Goal: Task Accomplishment & Management: Manage account settings

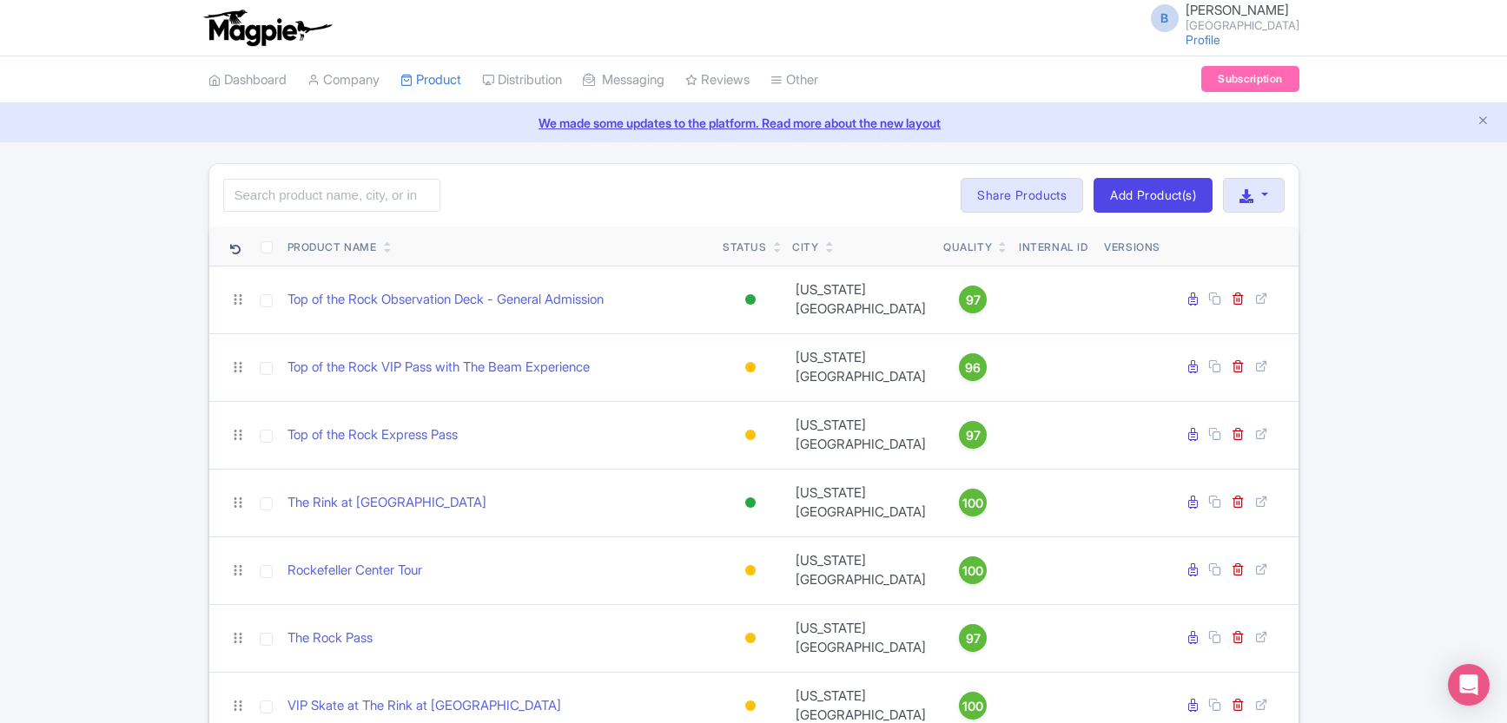
click at [1422, 302] on div "Search Bulk Actions Delete Add to Collection Share Products Add to Collection C…" at bounding box center [753, 452] width 1507 height 578
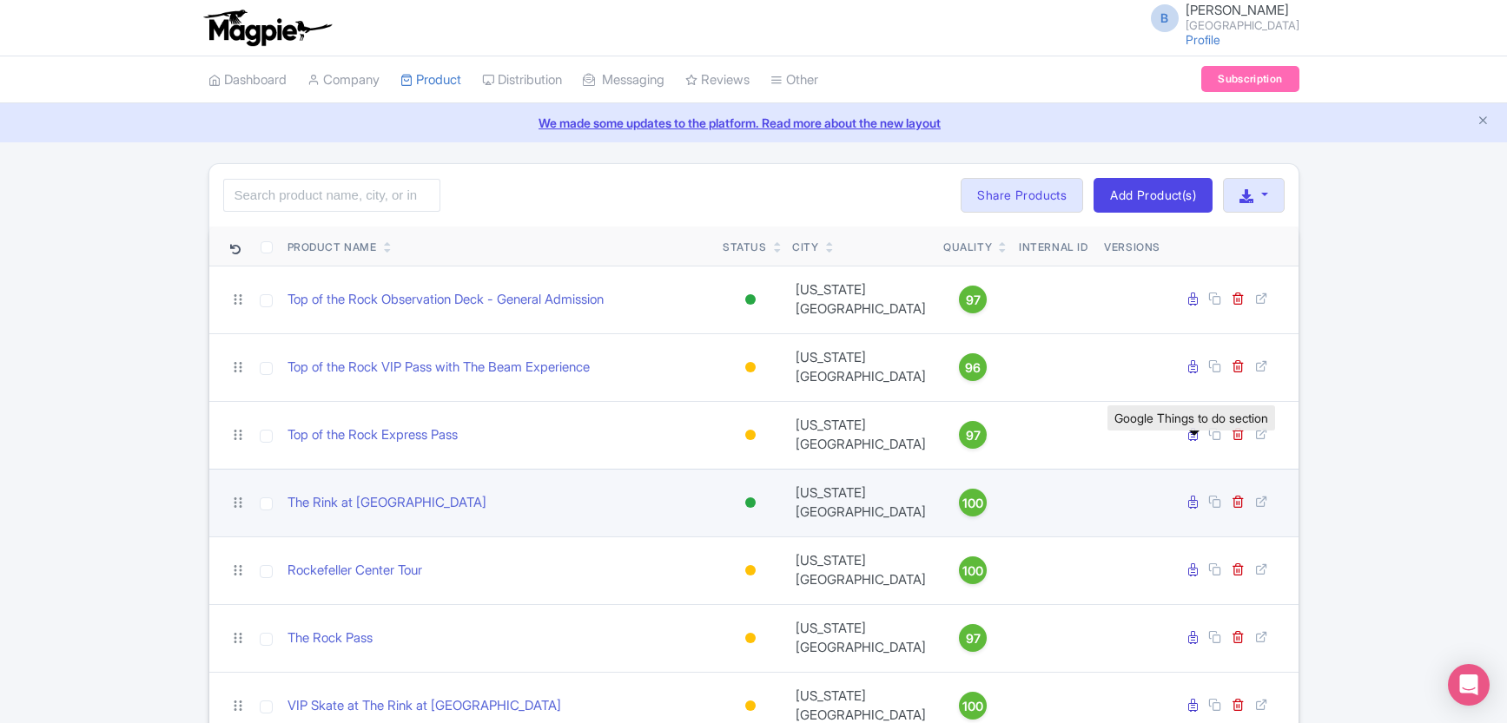
click at [1193, 496] on icon at bounding box center [1193, 502] width 10 height 13
click at [1194, 496] on icon at bounding box center [1193, 502] width 10 height 13
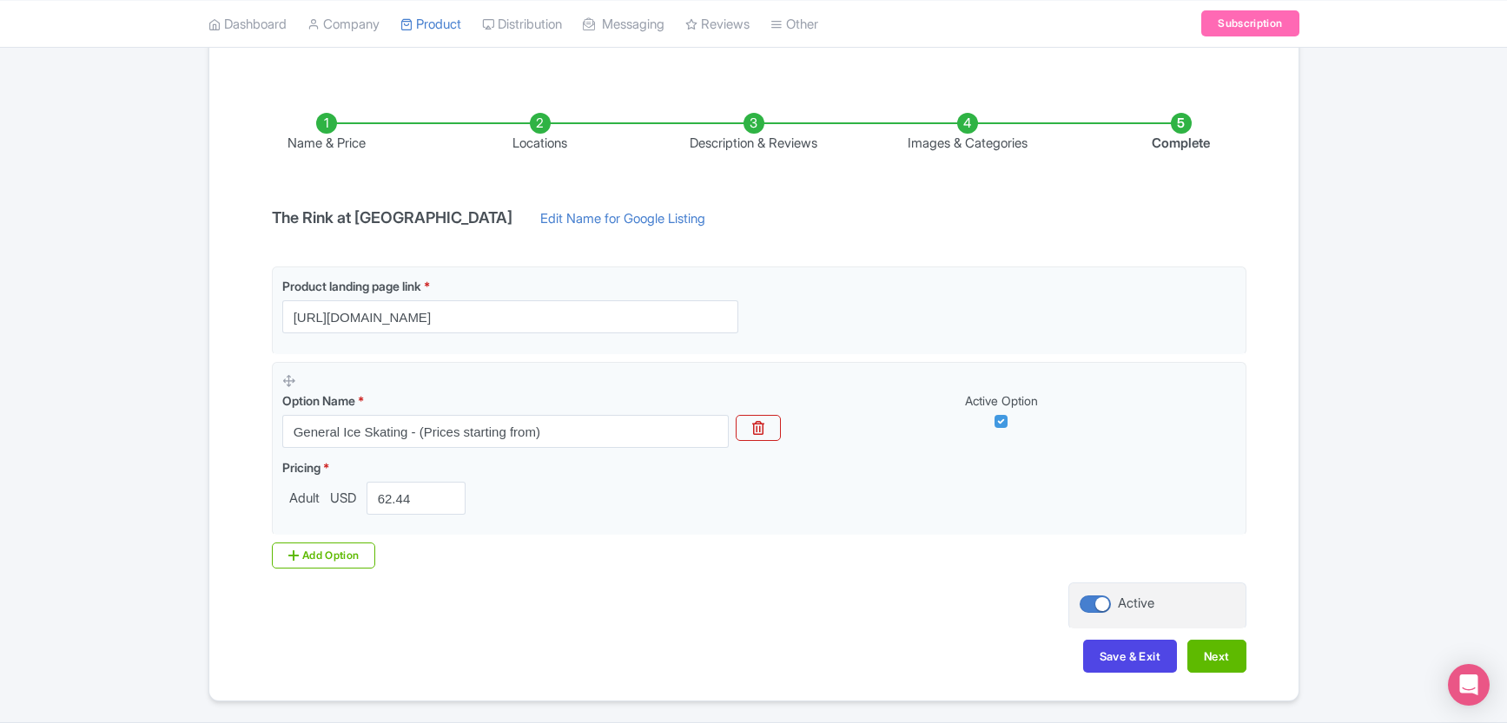
scroll to position [244, 0]
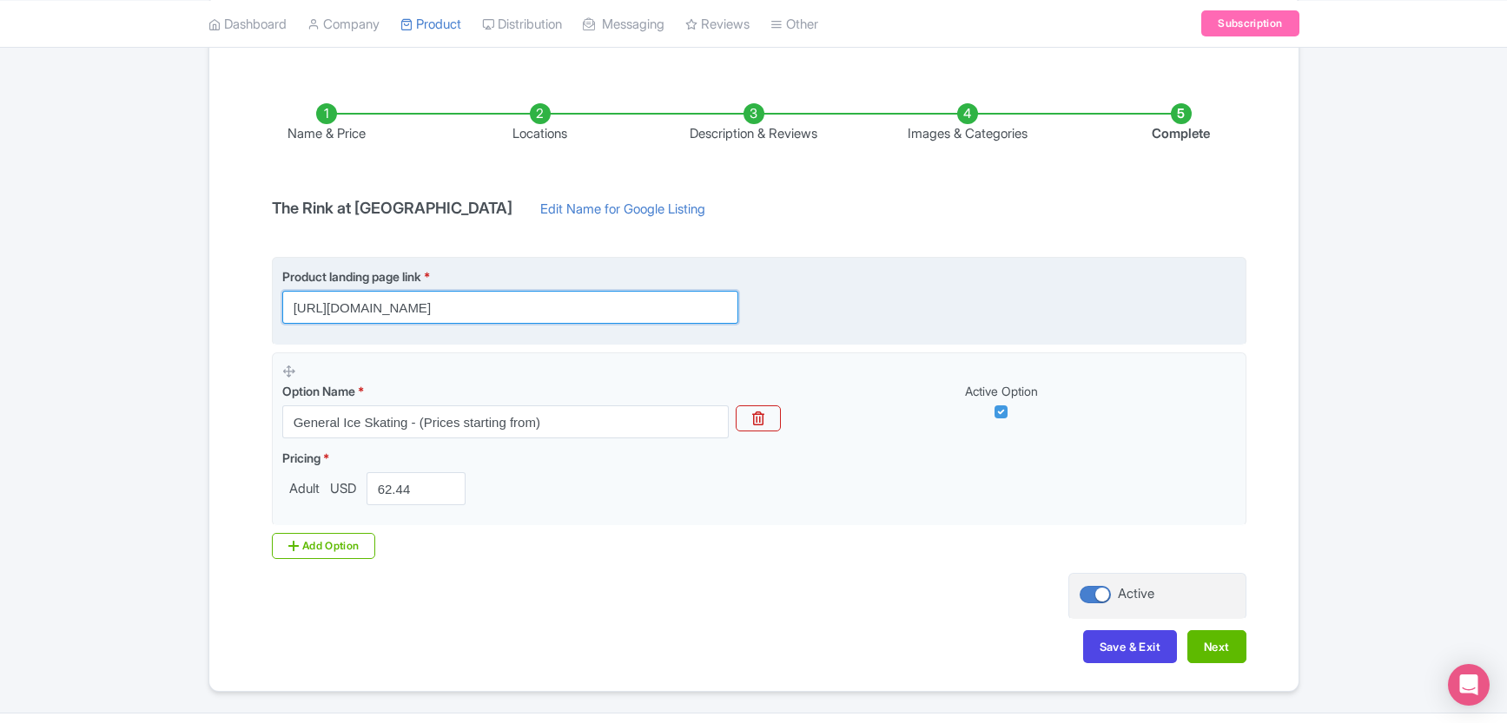
click at [685, 314] on input "https://www.rockefellercenter.com/attractions/the-rink-at-rockefeller-center/?u…" at bounding box center [510, 307] width 456 height 33
drag, startPoint x: 520, startPoint y: 313, endPoint x: 833, endPoint y: 300, distance: 312.9
click at [833, 300] on div "Product landing page link * https://www.rockefellercenter.com/attractions/the-r…" at bounding box center [759, 296] width 954 height 56
click at [861, 300] on div "Product landing page link * https://www.rockefellercenter.com/attractions/the-r…" at bounding box center [759, 296] width 954 height 56
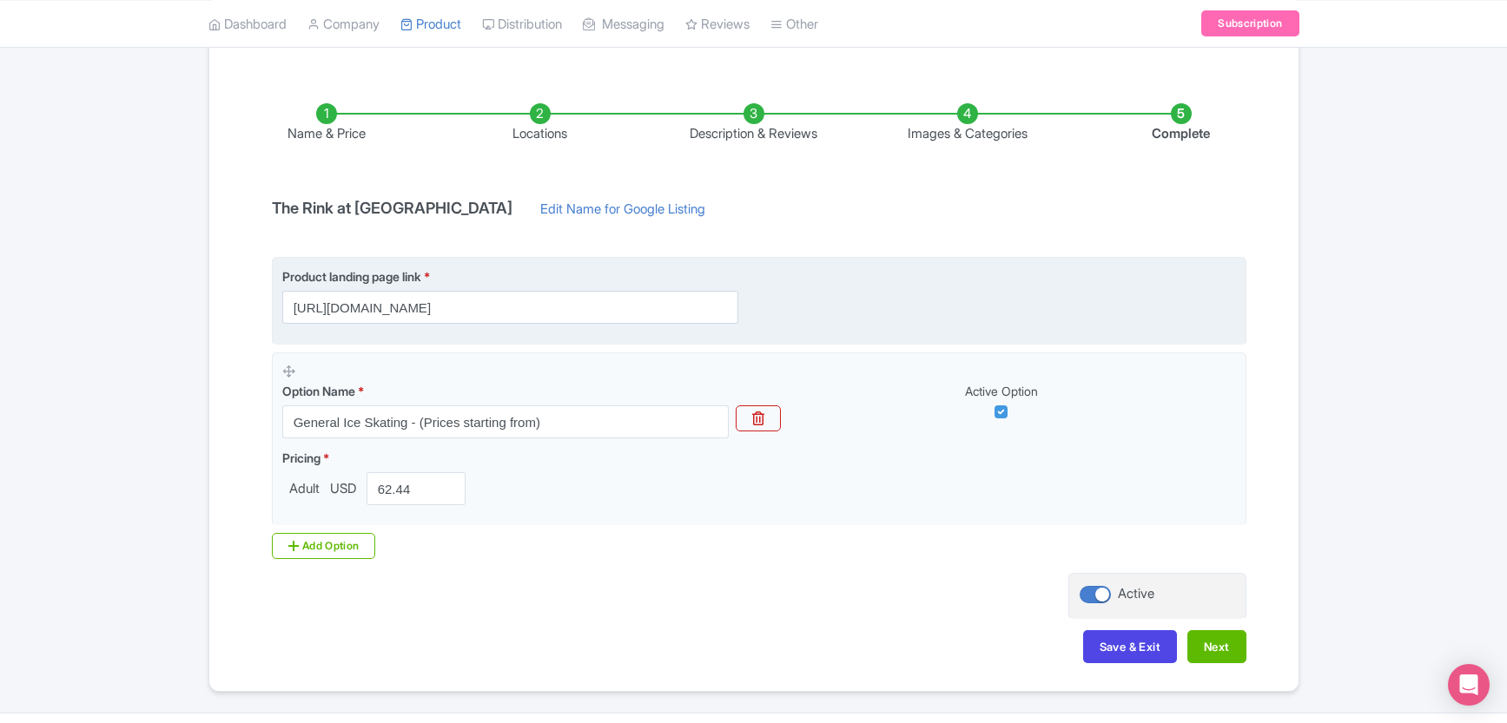
scroll to position [0, 0]
click at [576, 311] on input "https://www.rockefellercenter.com/attractions/the-rink-at-rockefeller-center/?u…" at bounding box center [510, 307] width 456 height 33
drag, startPoint x: 481, startPoint y: 313, endPoint x: 816, endPoint y: 306, distance: 334.4
click at [801, 306] on div "Product landing page link * https://www.rockefellercenter.com/attractions/the-r…" at bounding box center [759, 296] width 954 height 56
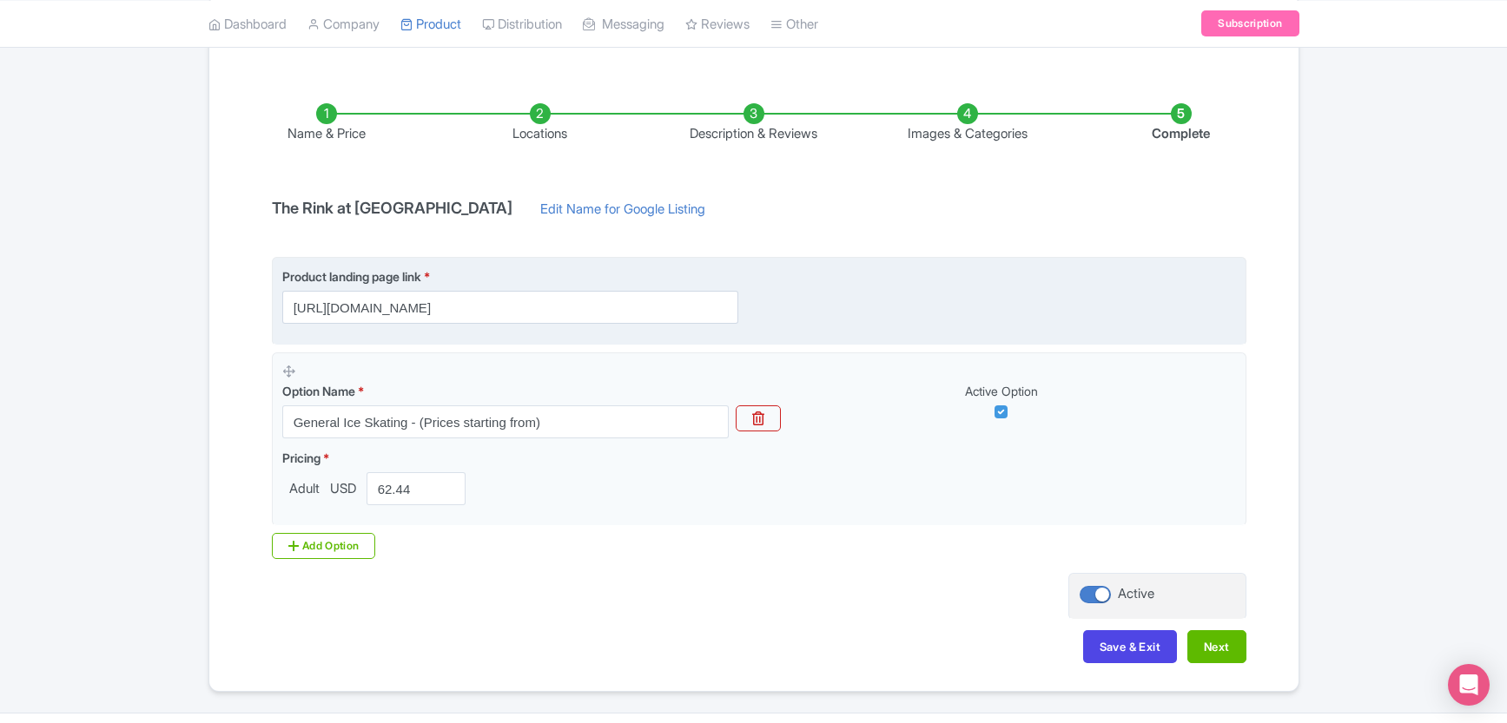
click at [832, 304] on div "Product landing page link * https://www.rockefellercenter.com/attractions/the-r…" at bounding box center [759, 296] width 954 height 56
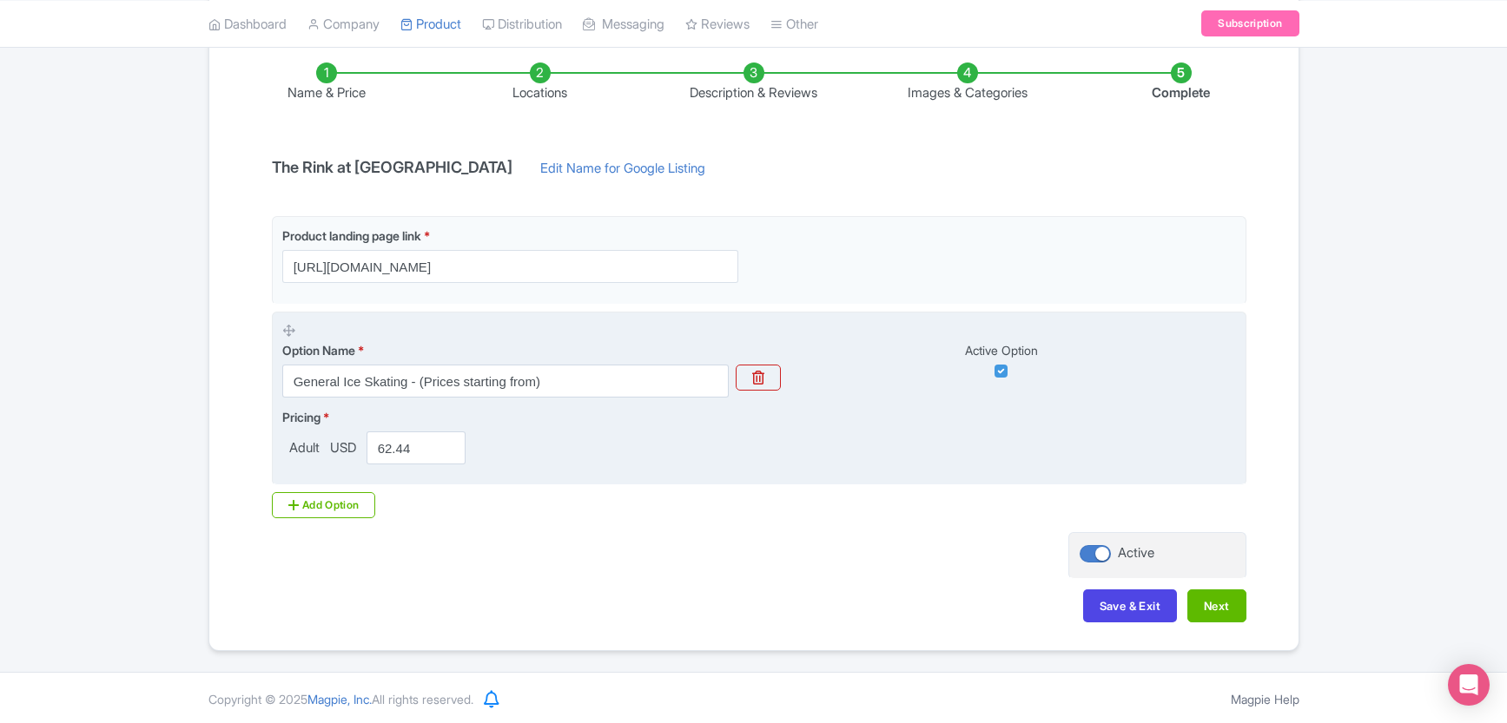
scroll to position [287, 0]
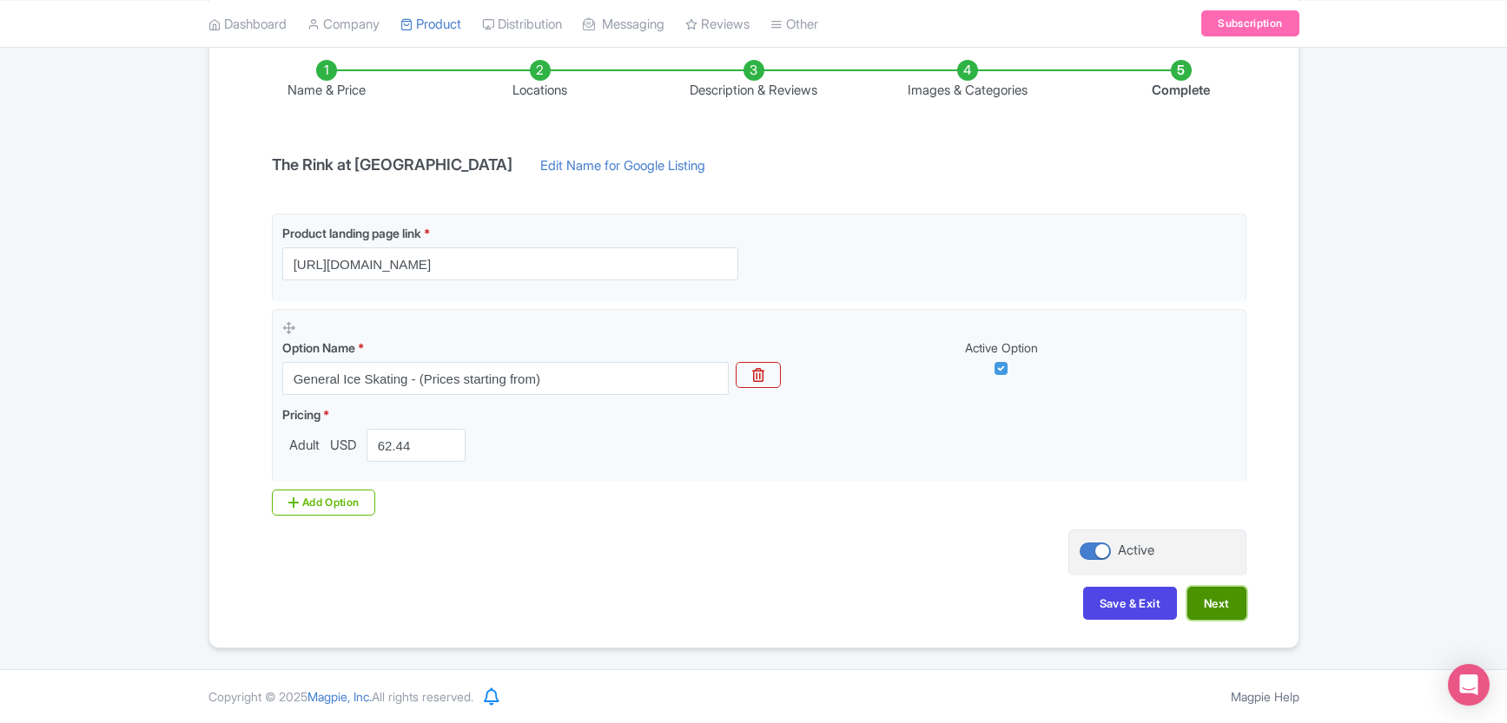
click at [1220, 604] on button "Next" at bounding box center [1216, 603] width 59 height 33
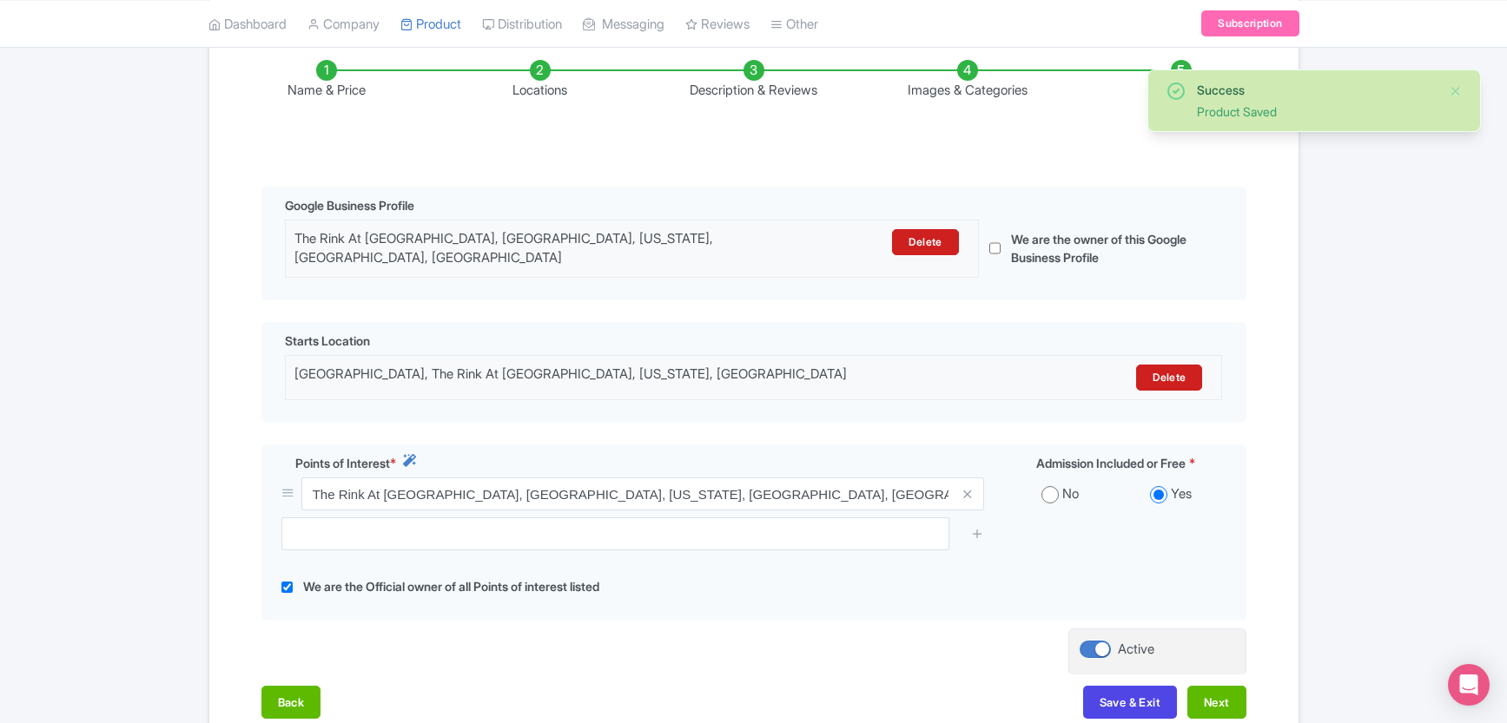
scroll to position [291, 0]
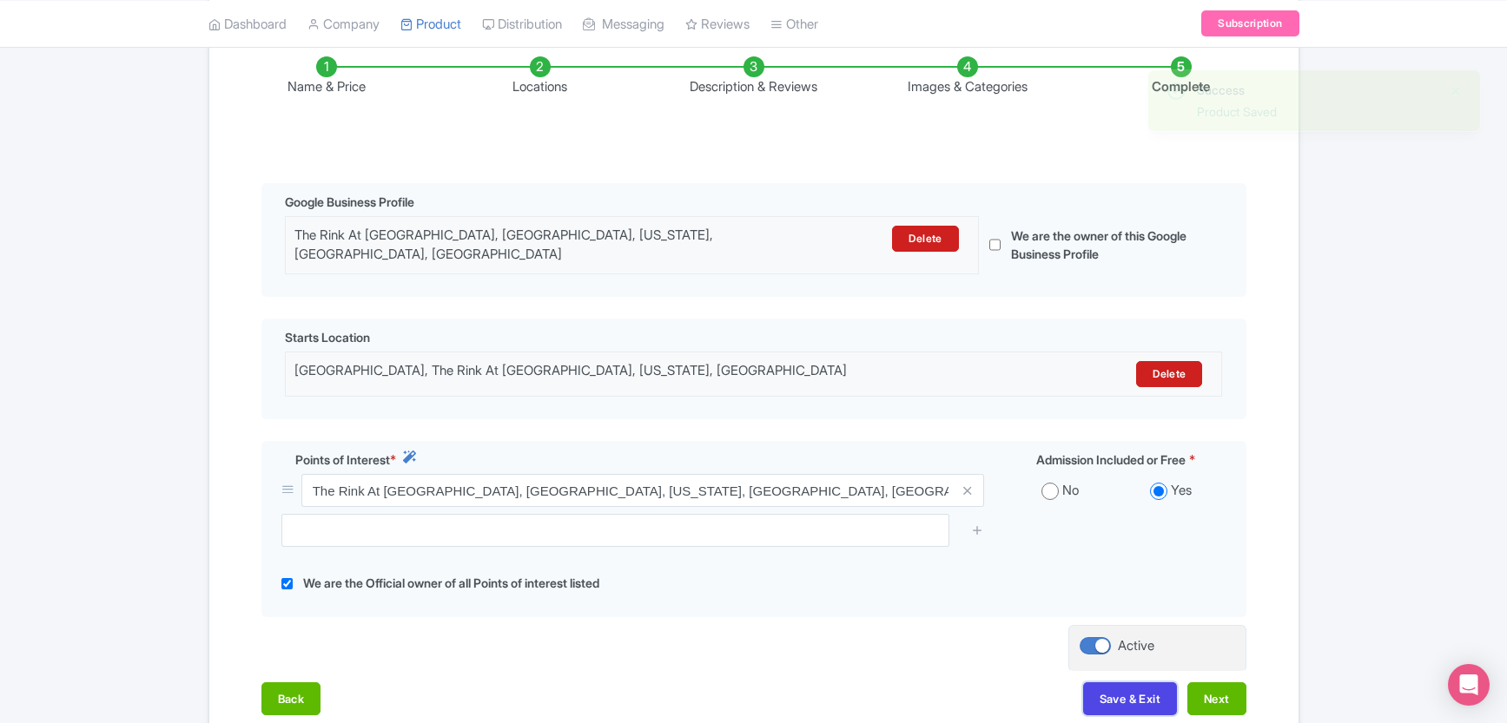
drag, startPoint x: 1126, startPoint y: 691, endPoint x: 712, endPoint y: 684, distance: 413.5
click at [756, 685] on div "Back Save & Exit Next" at bounding box center [753, 708] width 985 height 50
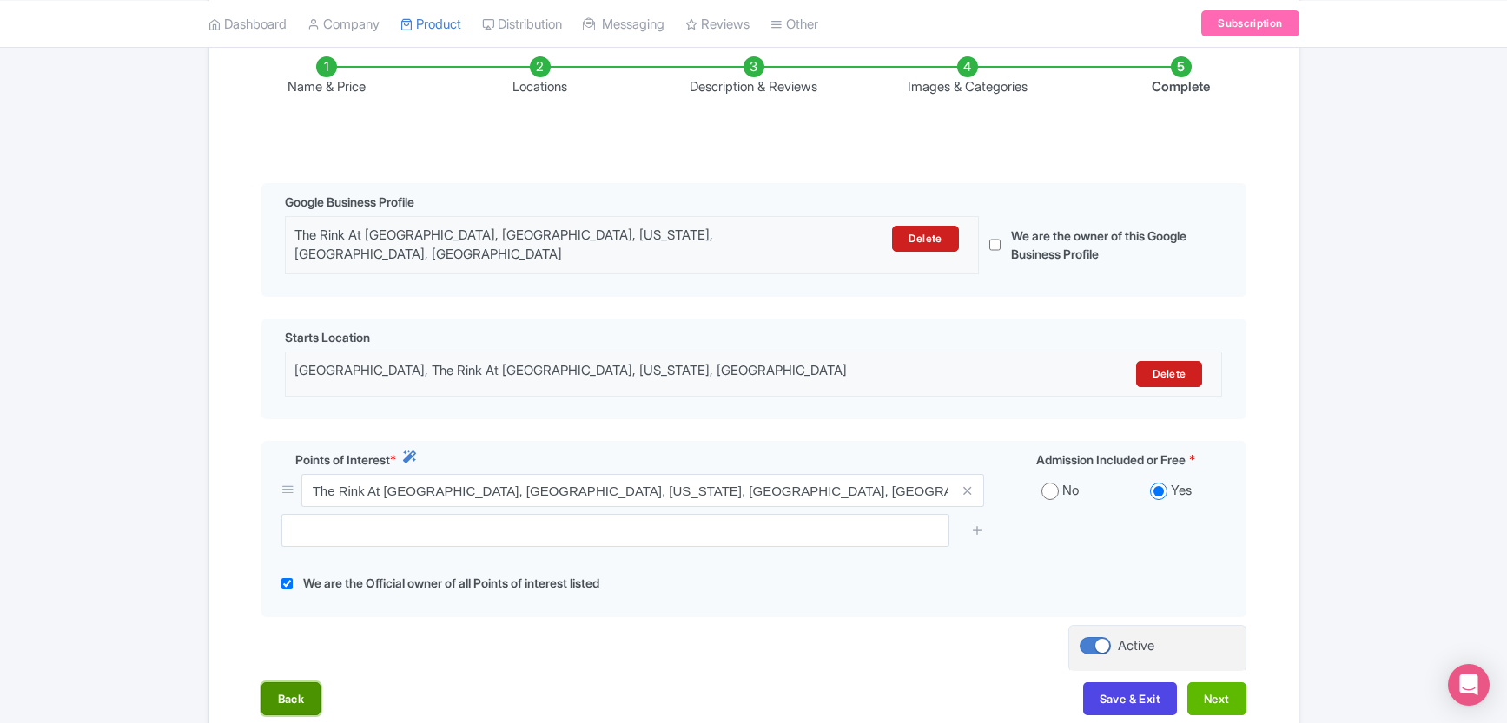
click at [280, 690] on button "Back" at bounding box center [291, 699] width 60 height 33
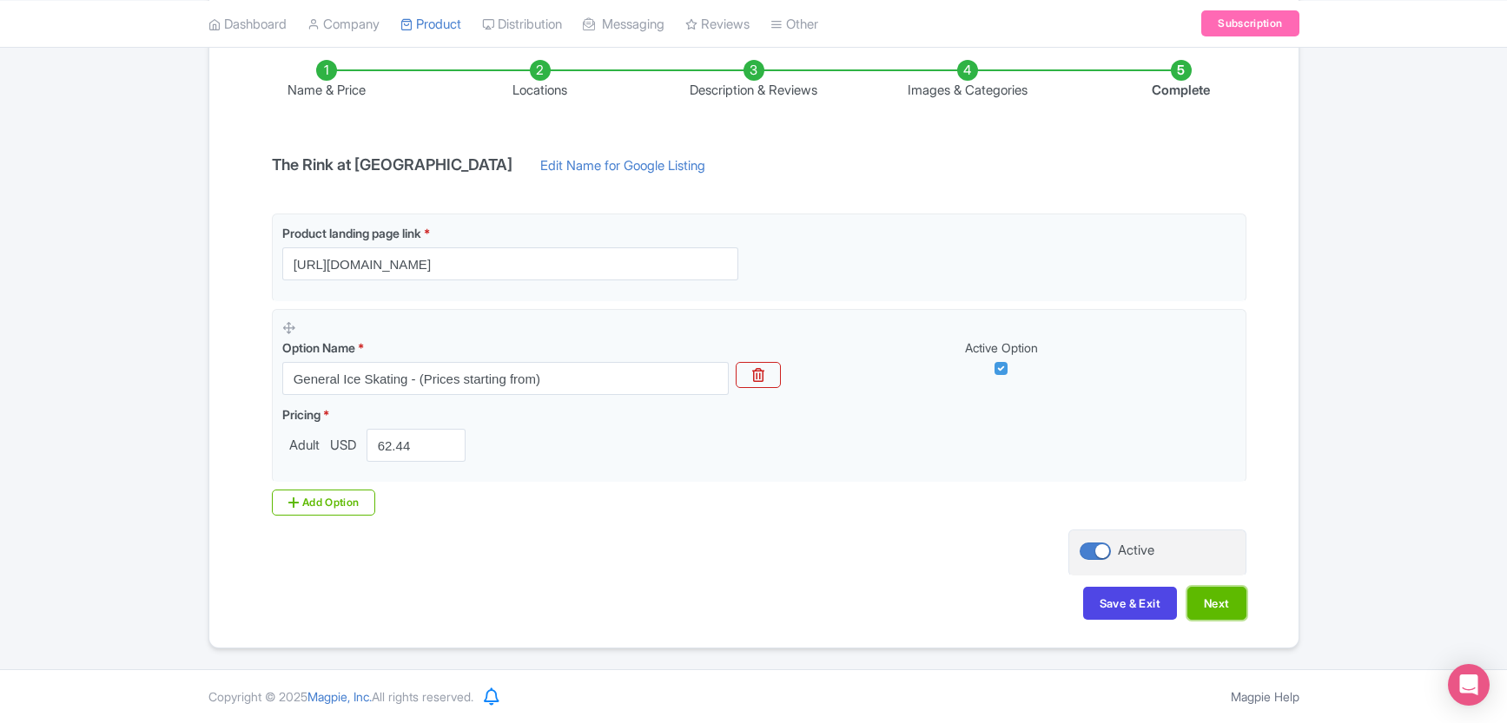
drag, startPoint x: 1207, startPoint y: 598, endPoint x: 1289, endPoint y: 547, distance: 96.4
click at [1289, 547] on div "Name & Price Locations Description & Reviews Images & Categories Complete The R…" at bounding box center [753, 331] width 1089 height 612
click at [1327, 298] on div "Success Product Saved ← Back to Products The Rink at Rockefeller Center ID# RIF…" at bounding box center [753, 262] width 1507 height 773
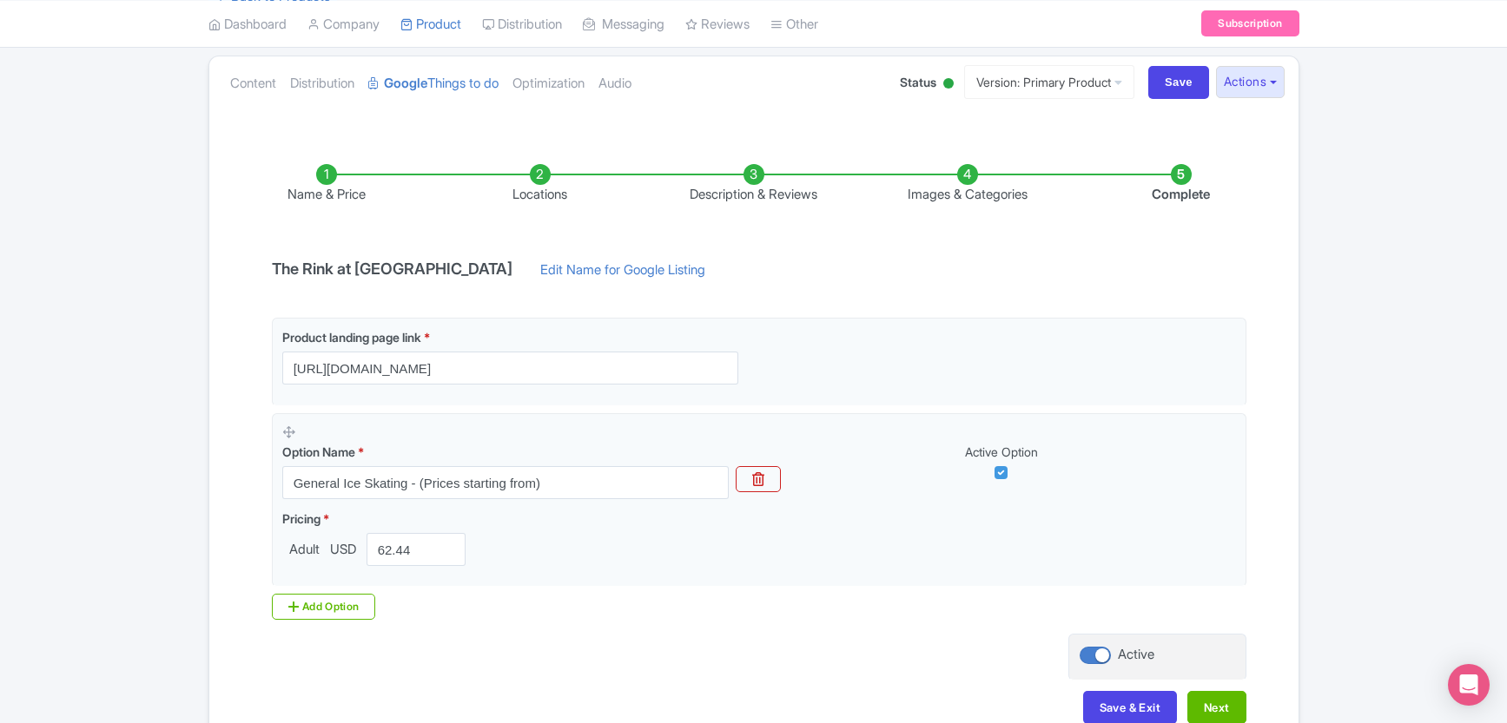
scroll to position [0, 0]
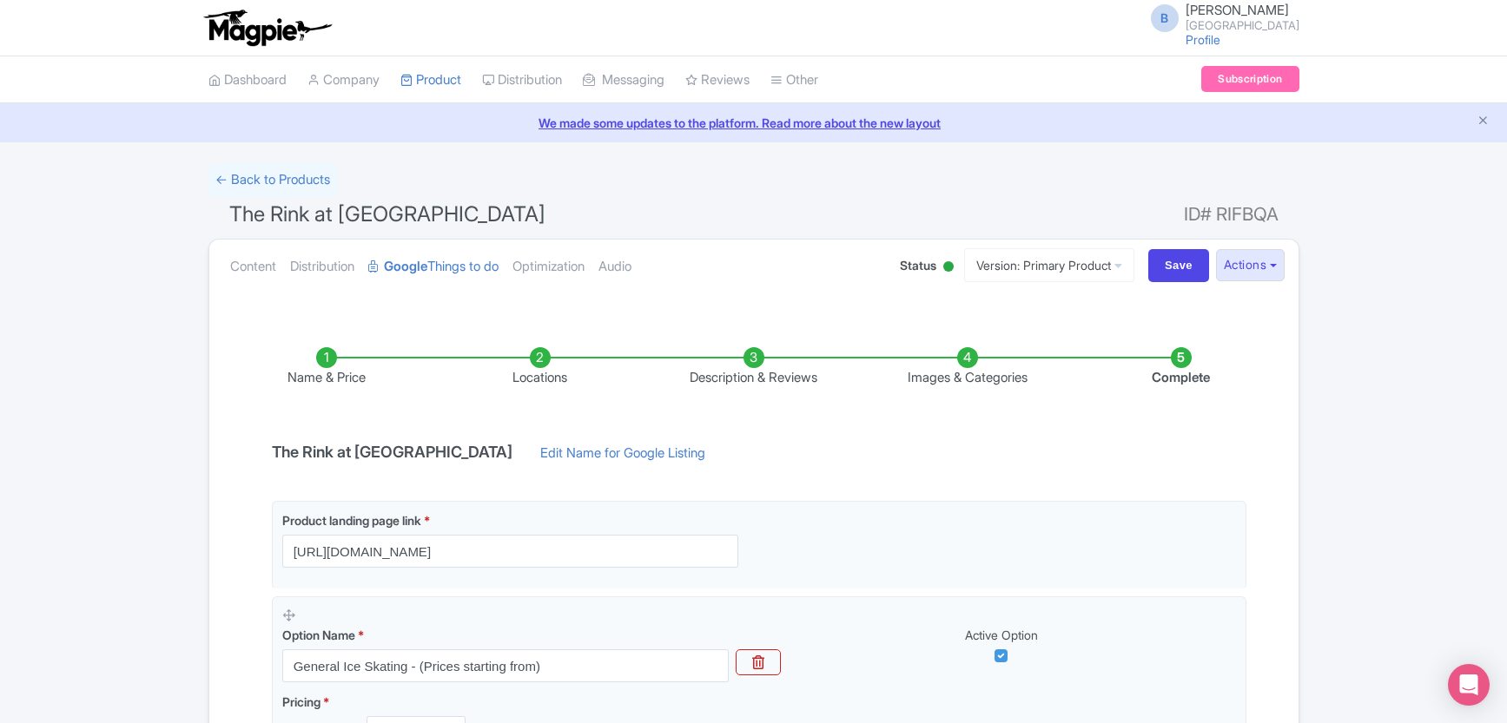
click at [241, 34] on img at bounding box center [267, 28] width 135 height 38
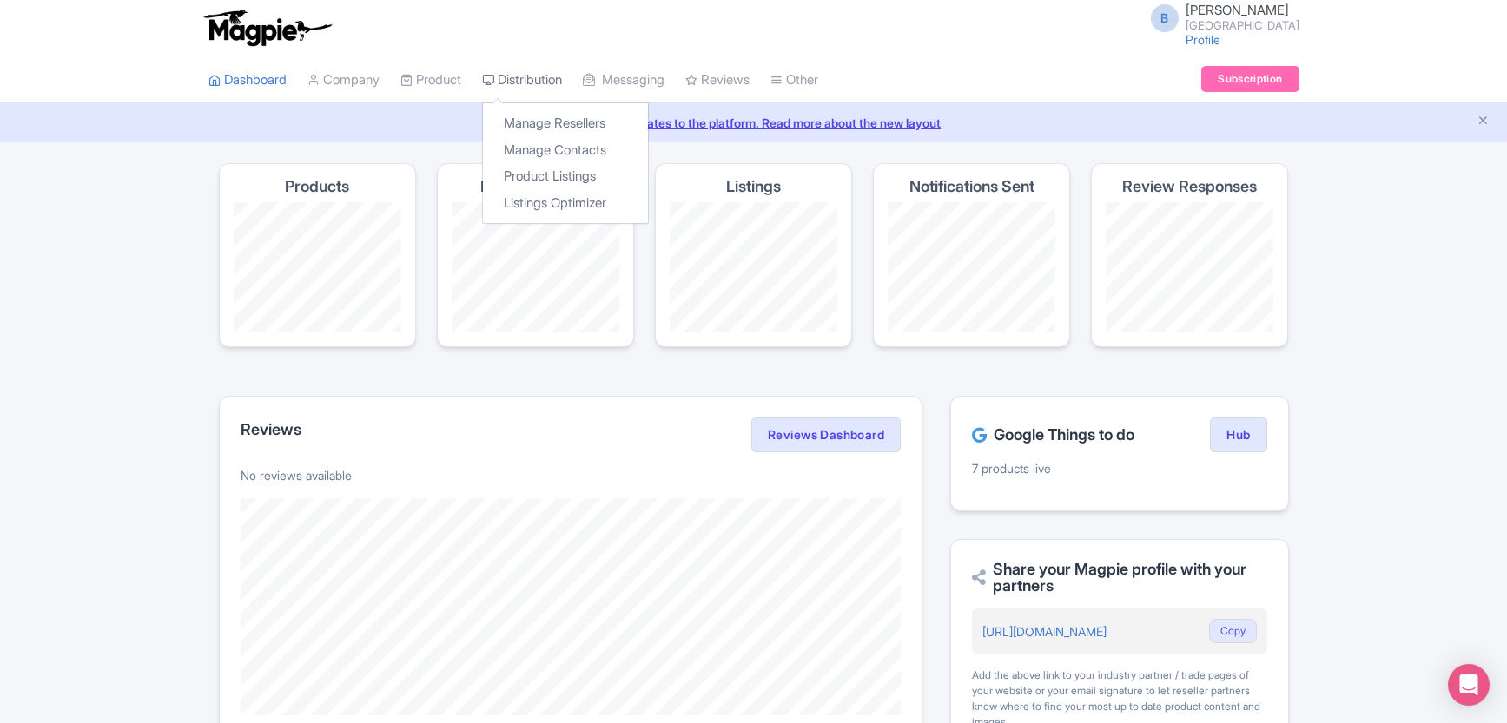
click at [544, 80] on link "Distribution" at bounding box center [522, 80] width 80 height 48
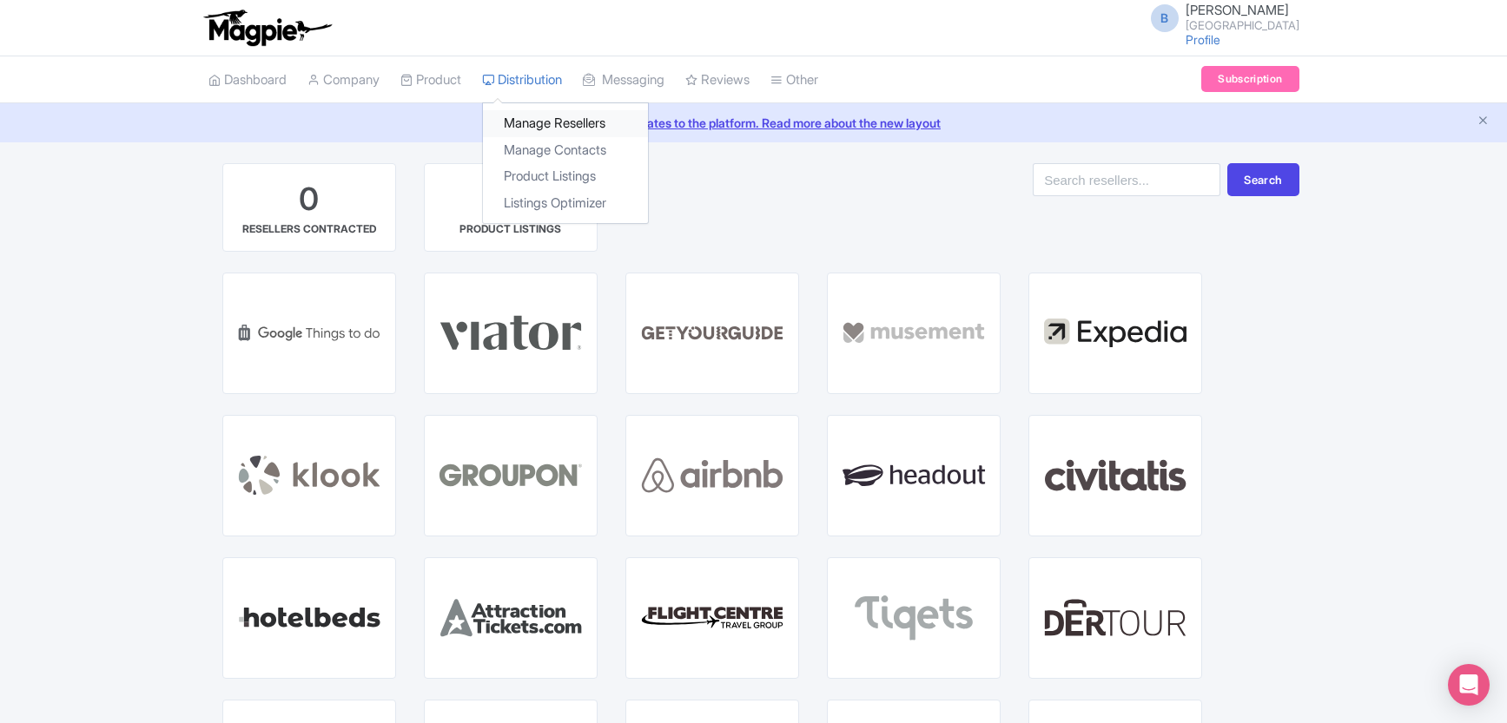
click at [552, 120] on link "Manage Resellers" at bounding box center [565, 123] width 165 height 27
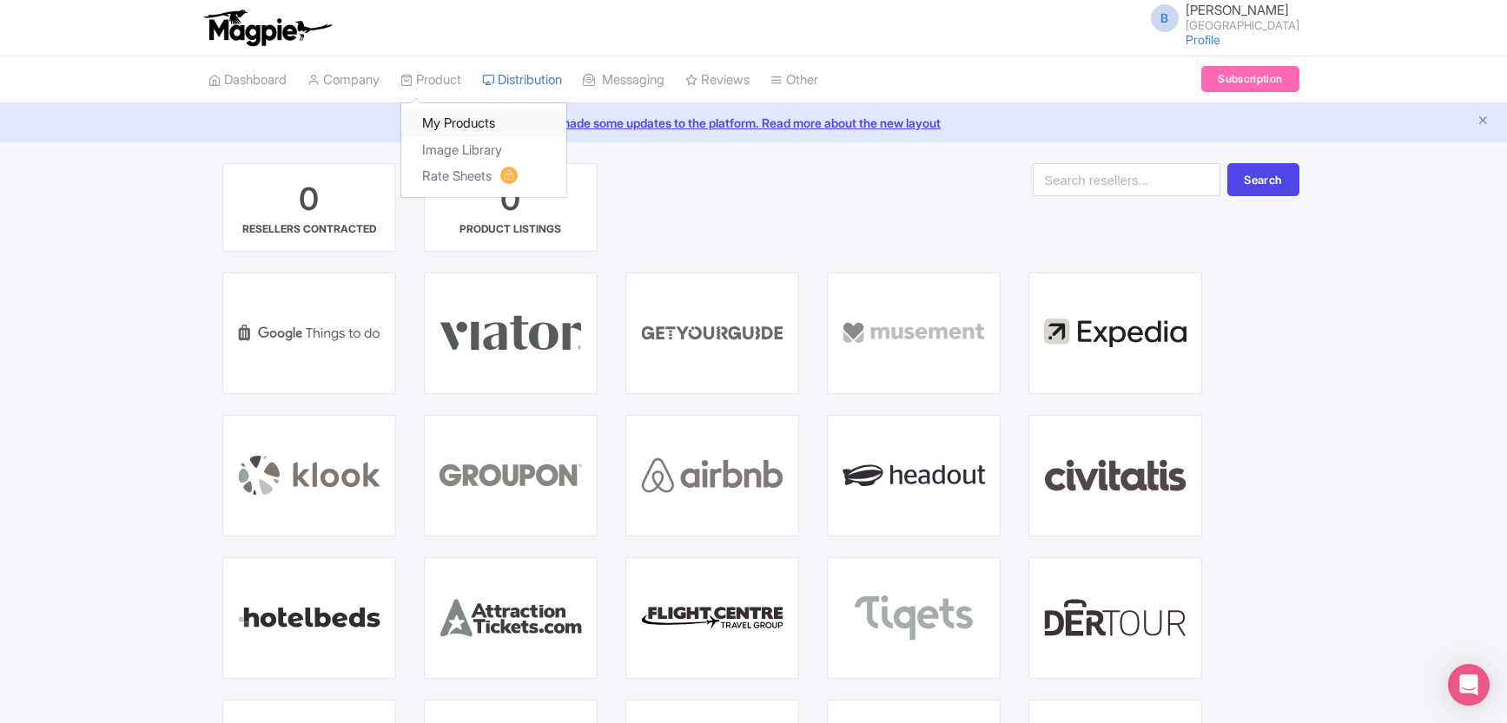
click at [439, 127] on link "My Products" at bounding box center [483, 123] width 165 height 27
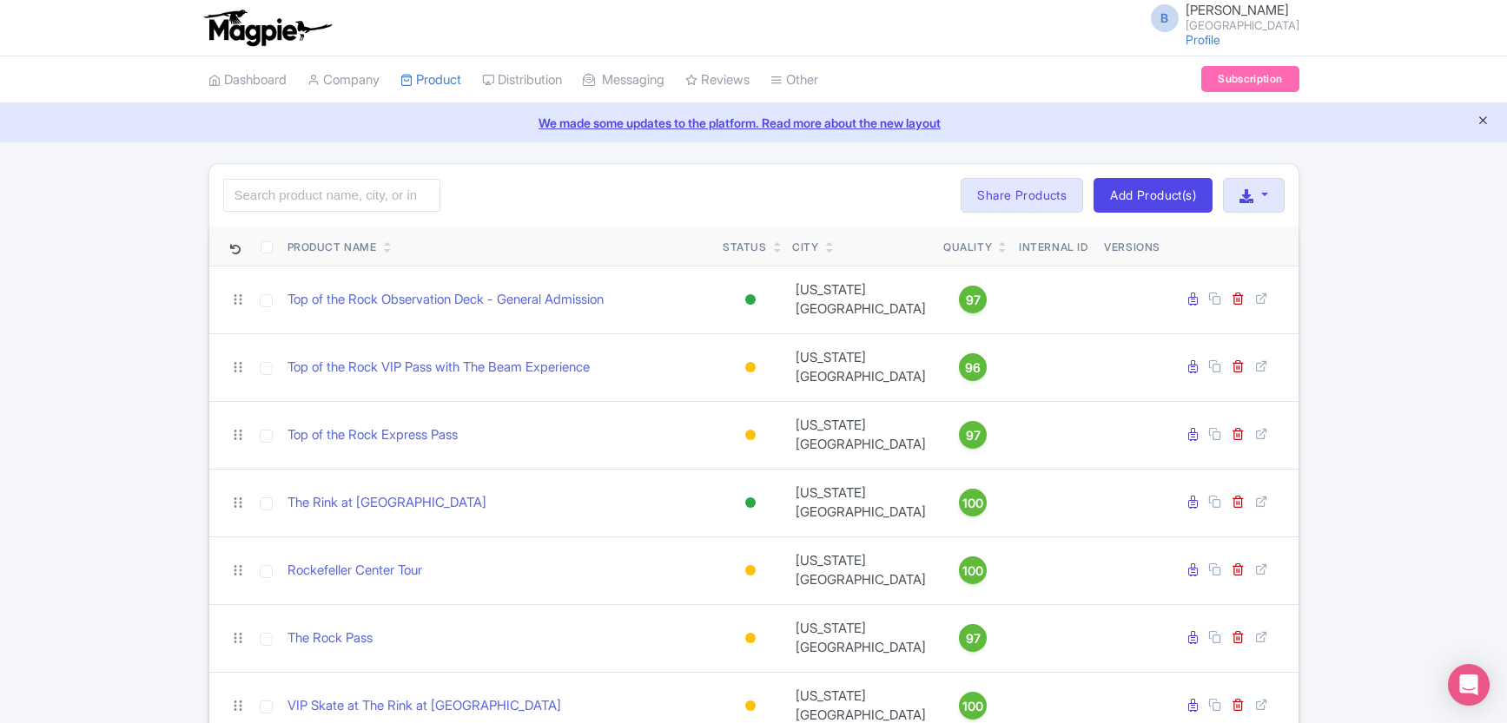
click at [1485, 123] on icon "Close announcement" at bounding box center [1482, 120] width 13 height 13
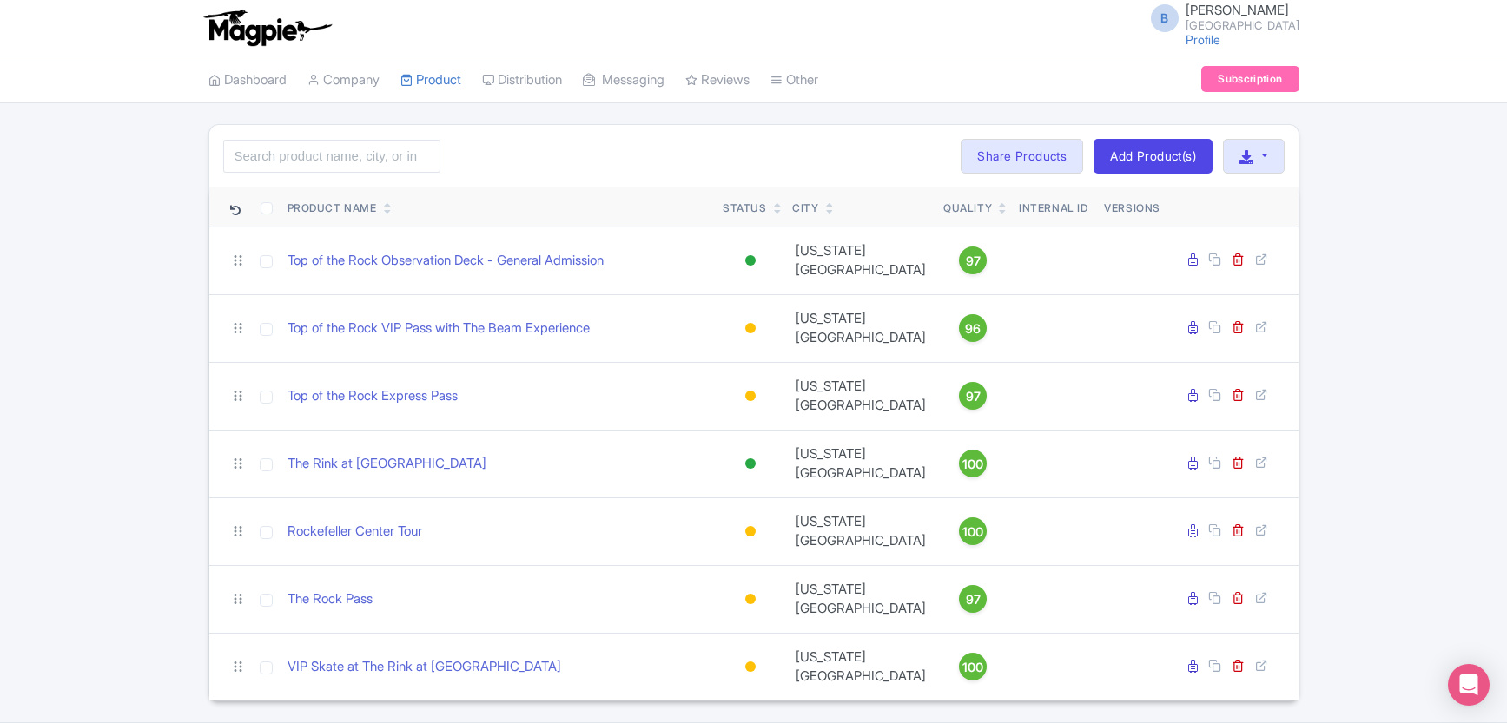
click at [1426, 323] on div "Search Bulk Actions Delete Add to Collection Share Products Add to Collection C…" at bounding box center [753, 413] width 1507 height 578
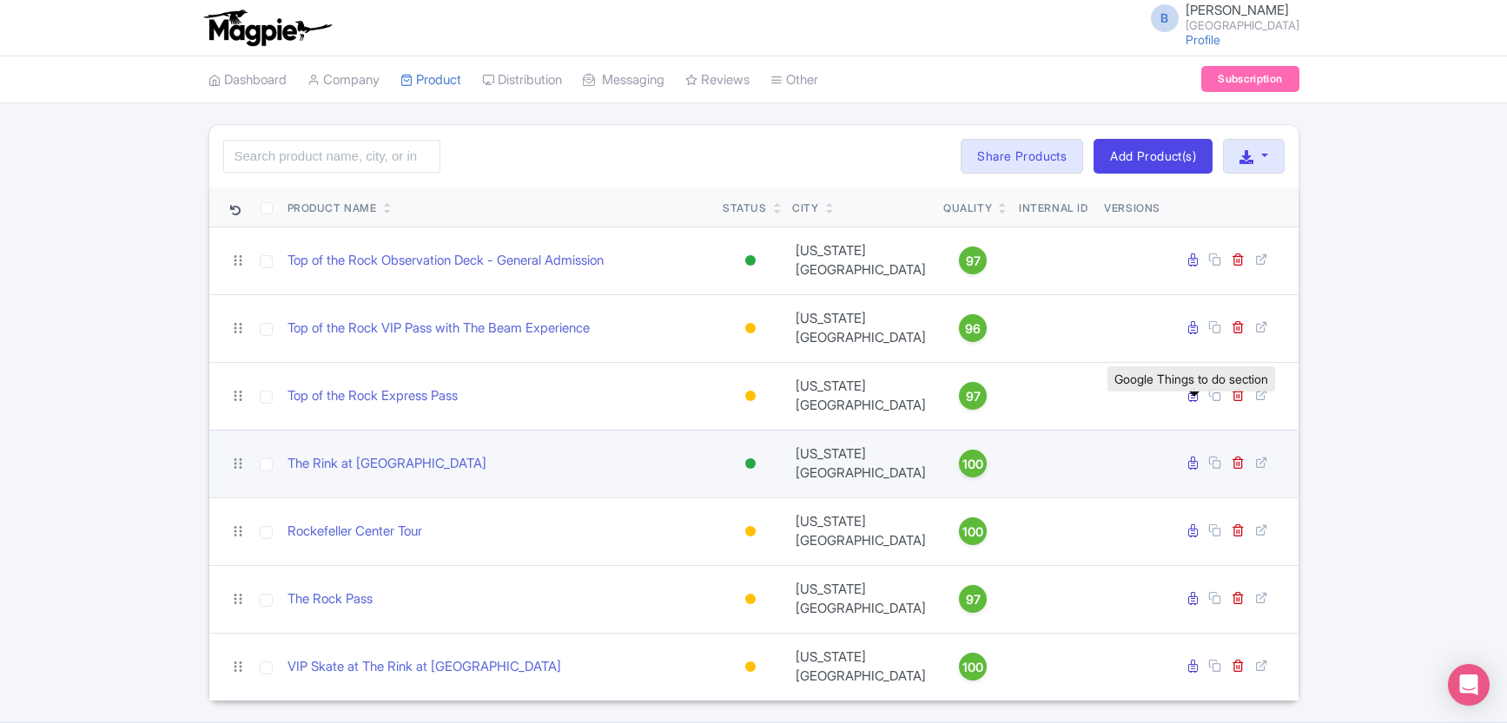
click at [1193, 457] on icon at bounding box center [1193, 463] width 10 height 13
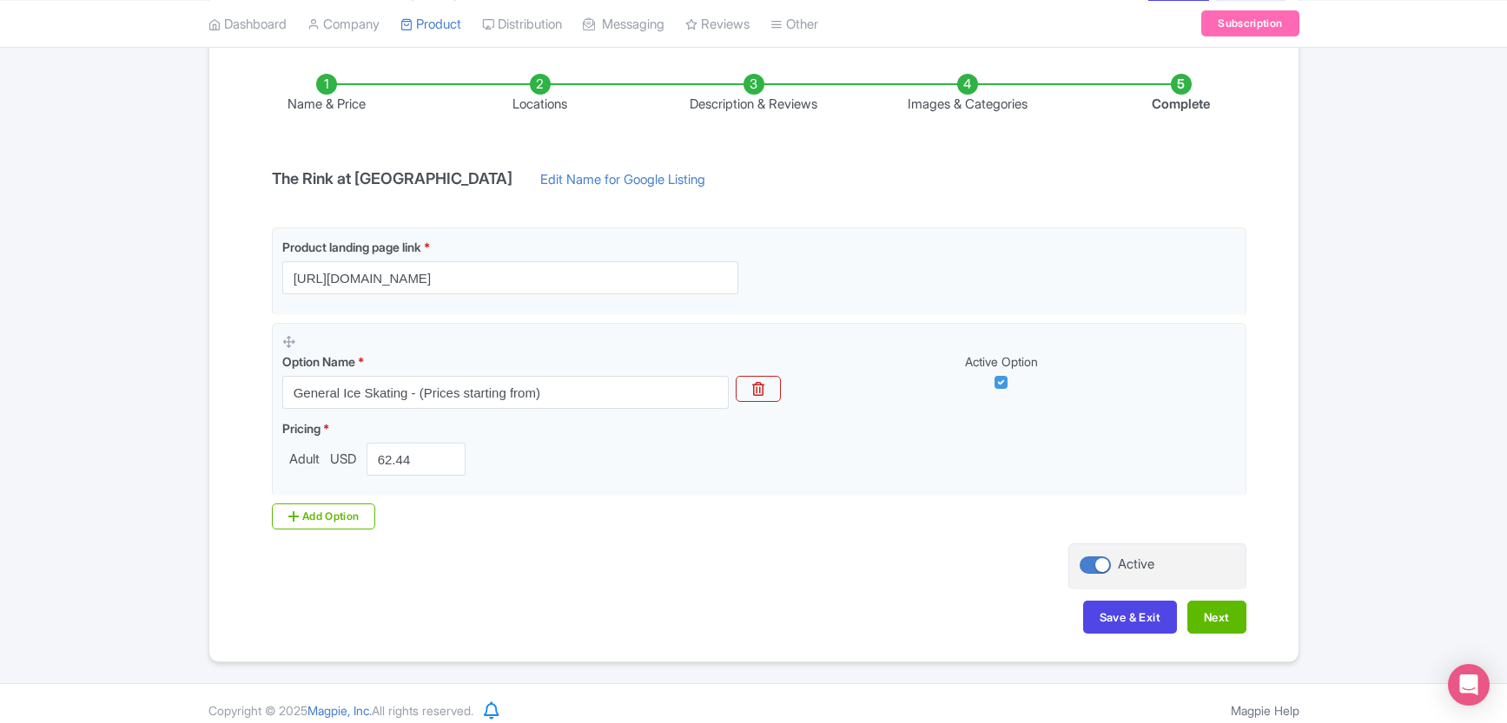
scroll to position [248, 0]
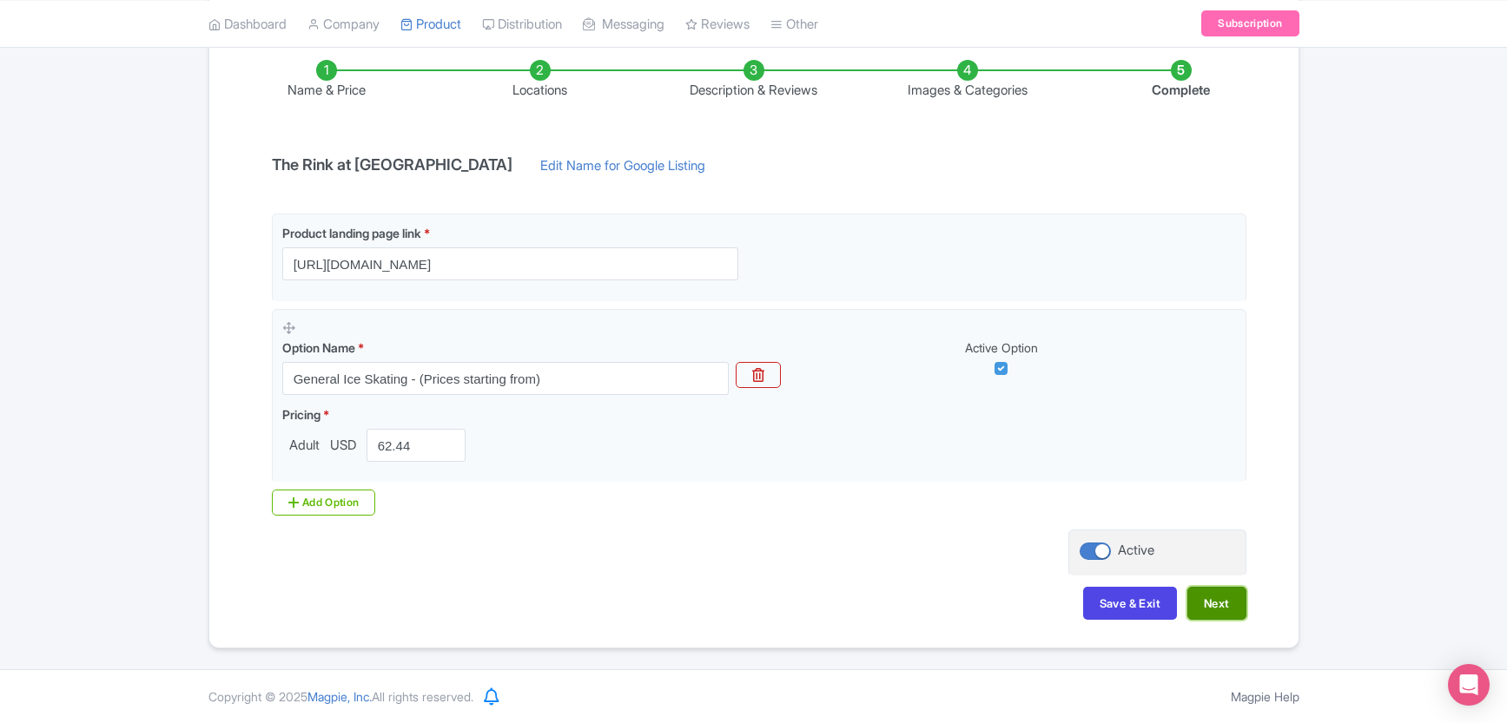
click at [1231, 611] on button "Next" at bounding box center [1216, 603] width 59 height 33
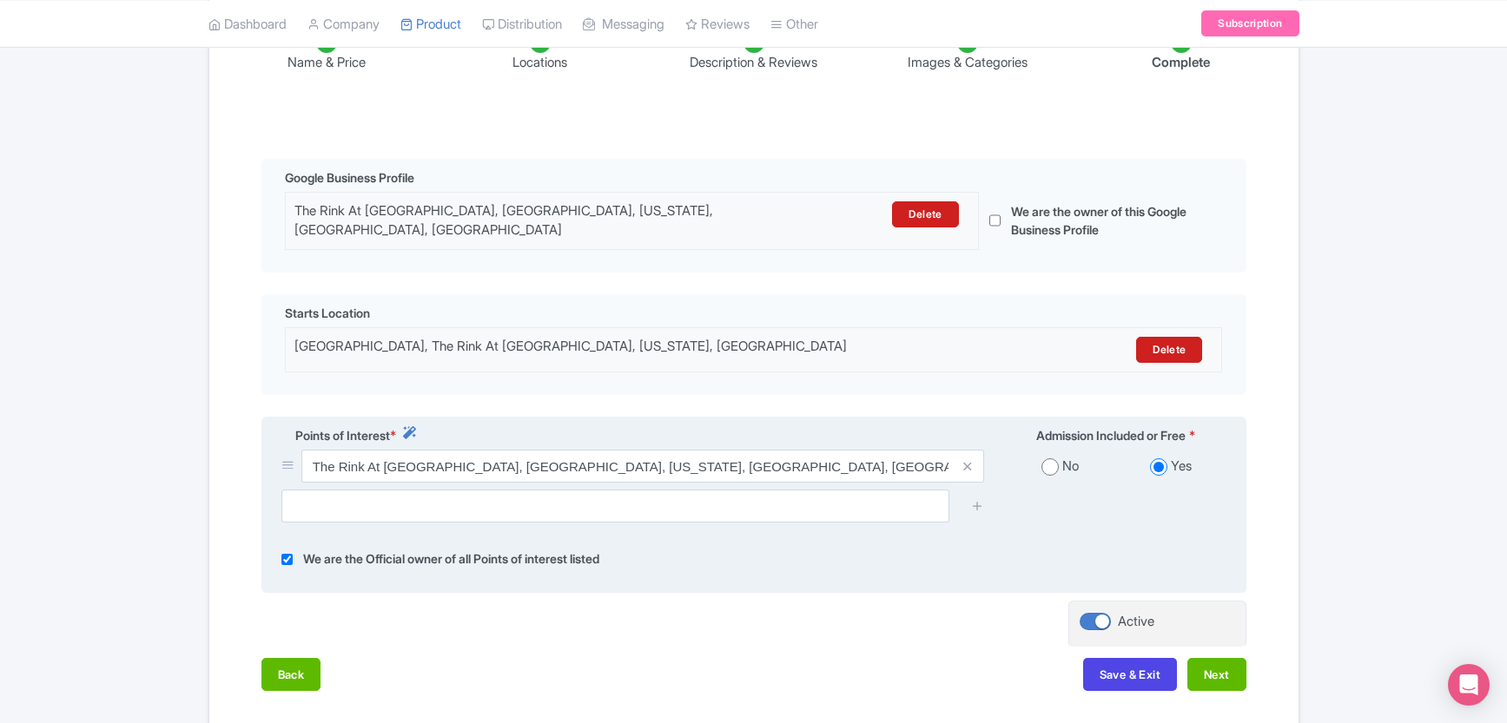
scroll to position [278, 0]
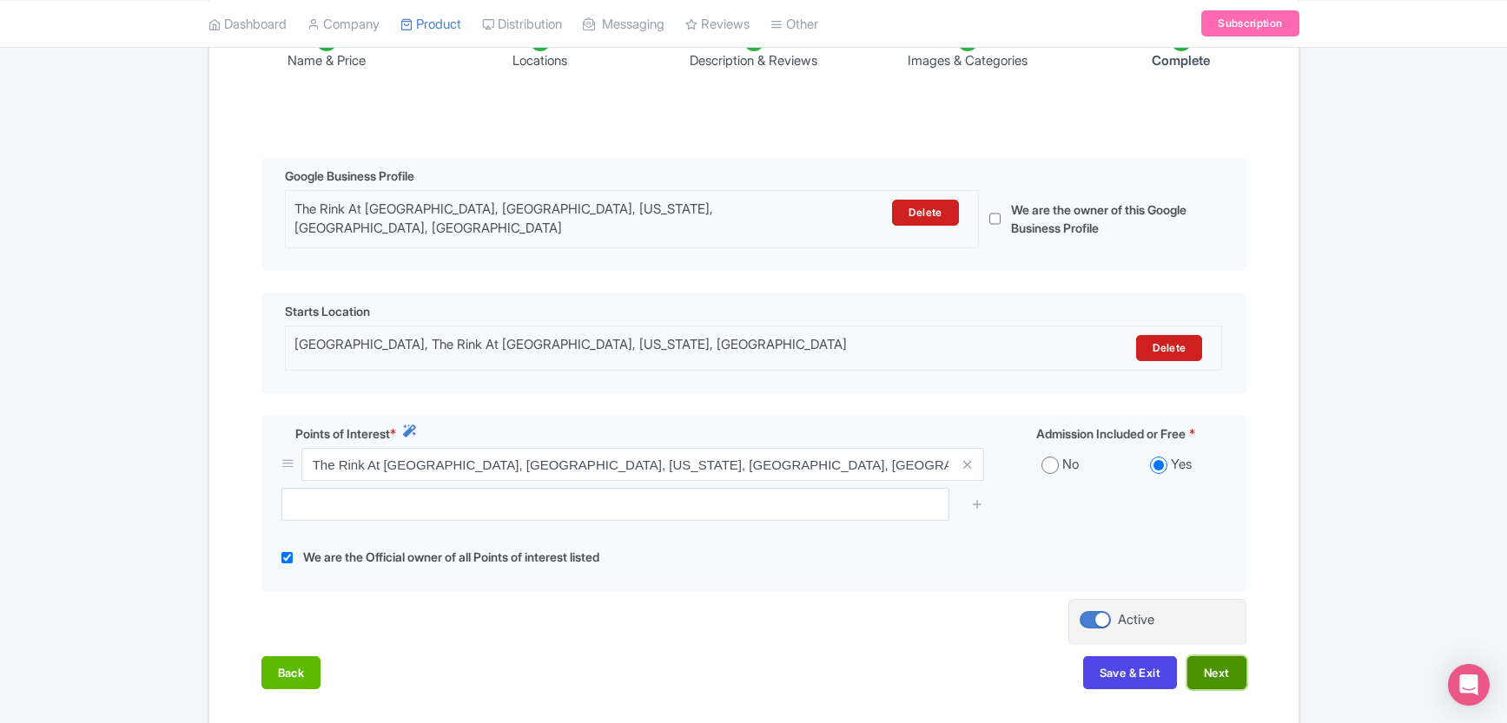
click at [1225, 663] on button "Next" at bounding box center [1216, 673] width 59 height 33
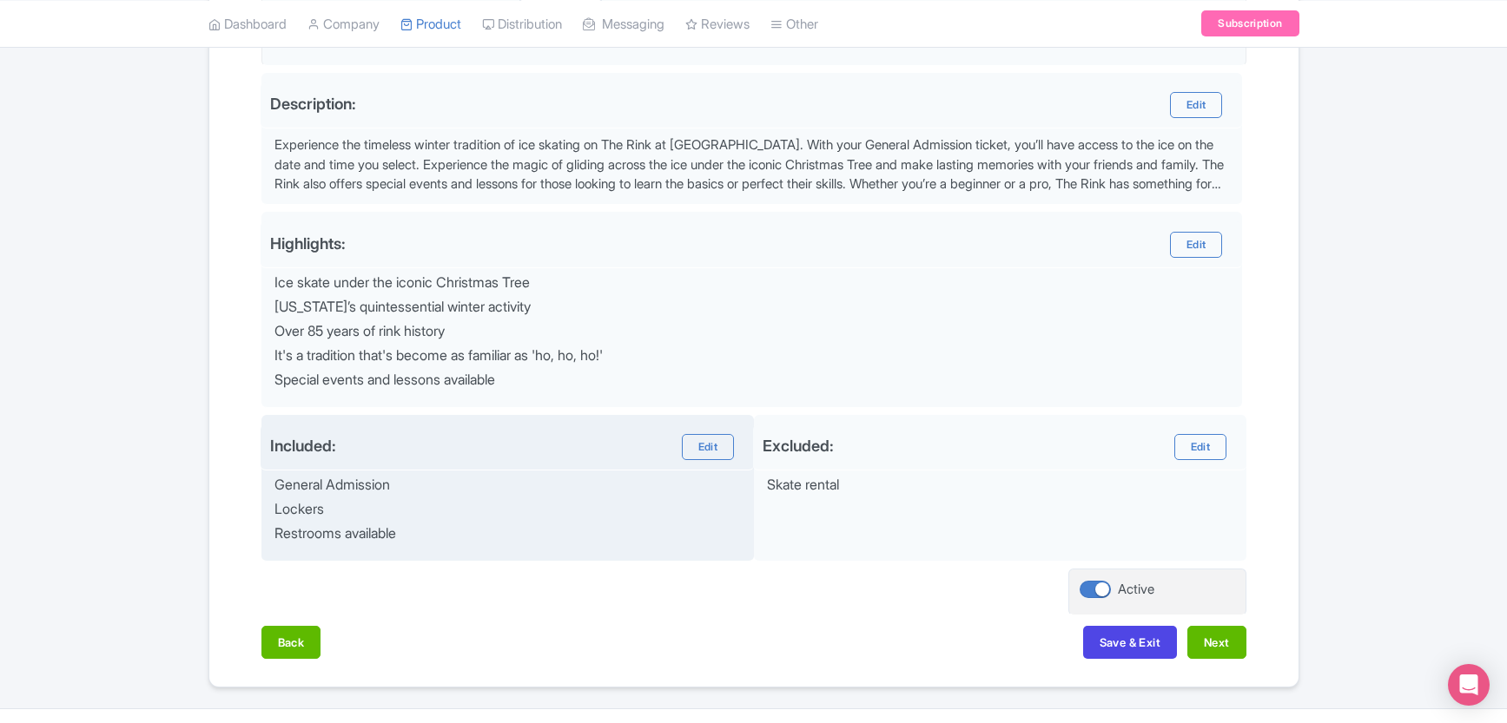
scroll to position [524, 0]
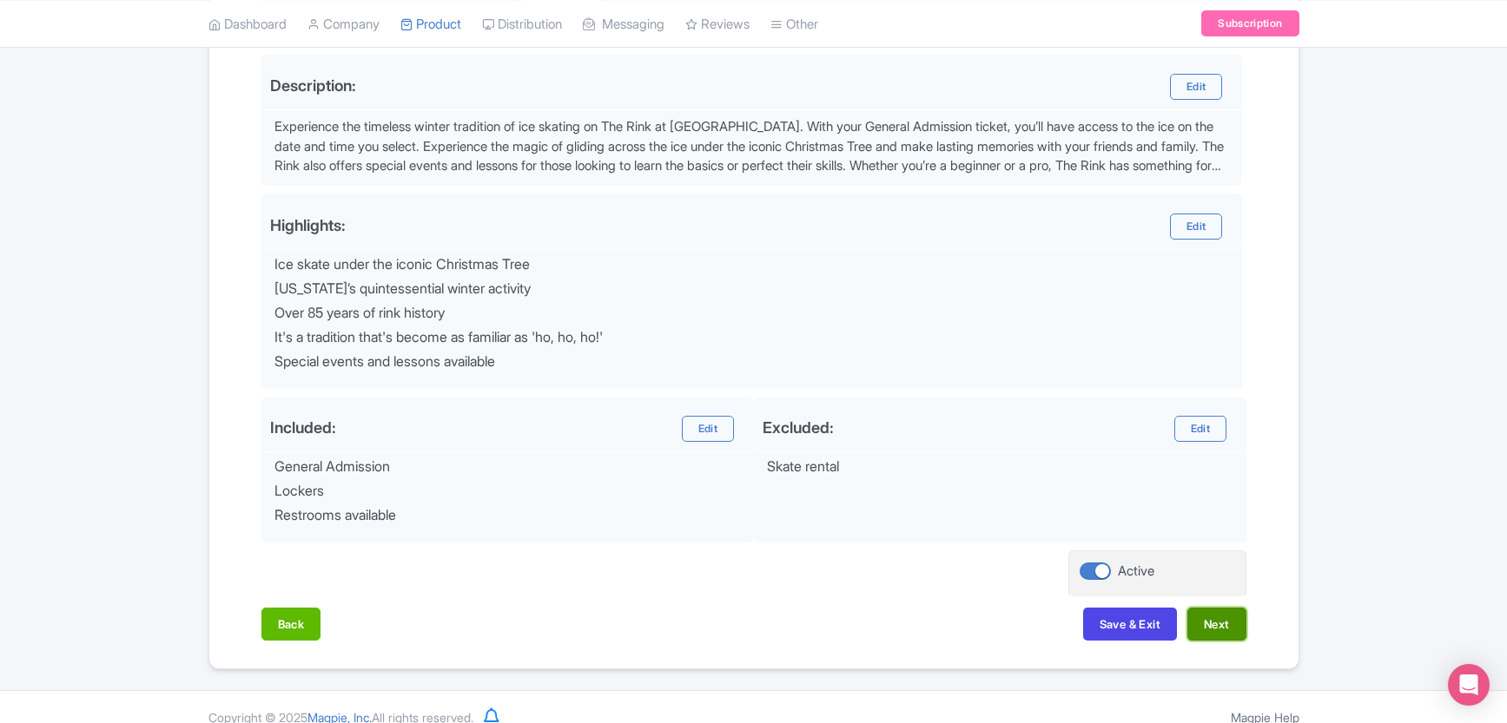
click at [1225, 631] on button "Next" at bounding box center [1216, 624] width 59 height 33
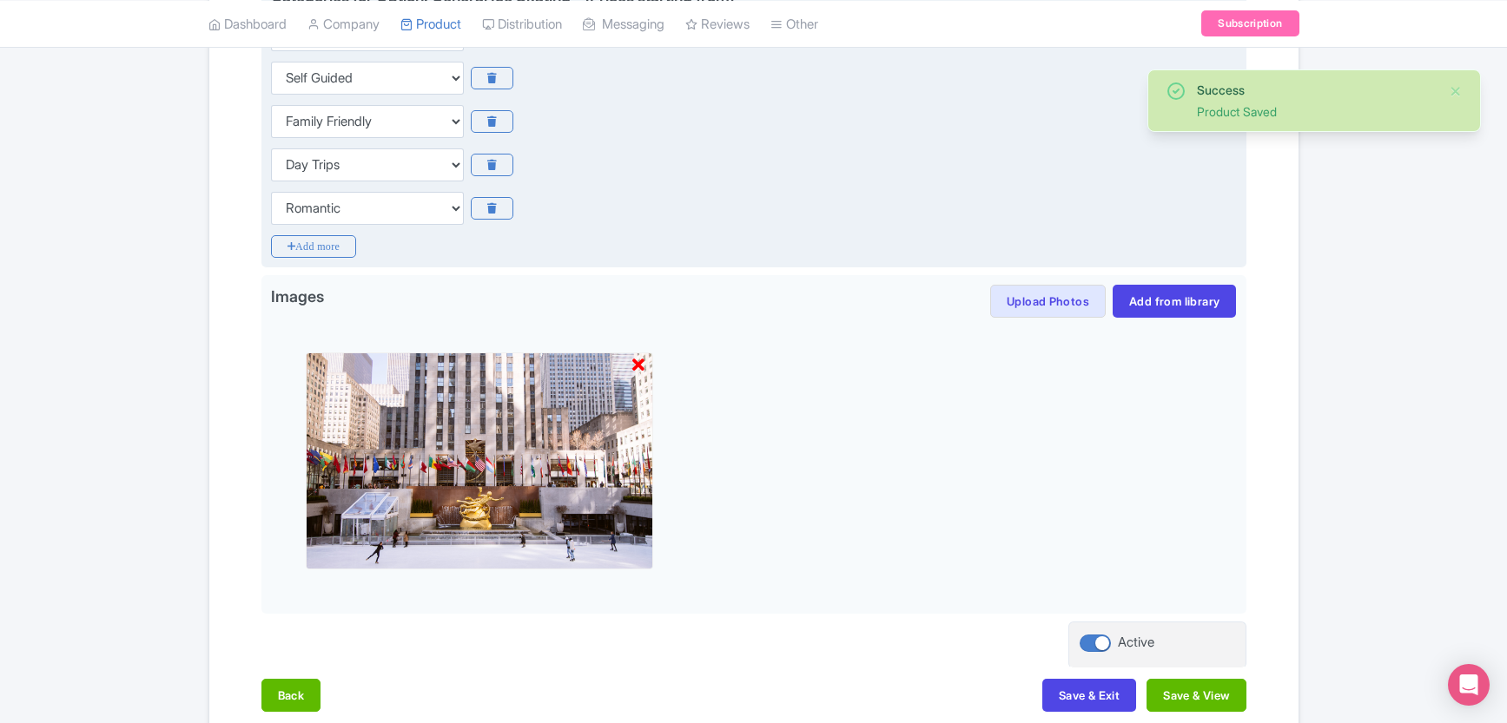
scroll to position [552, 0]
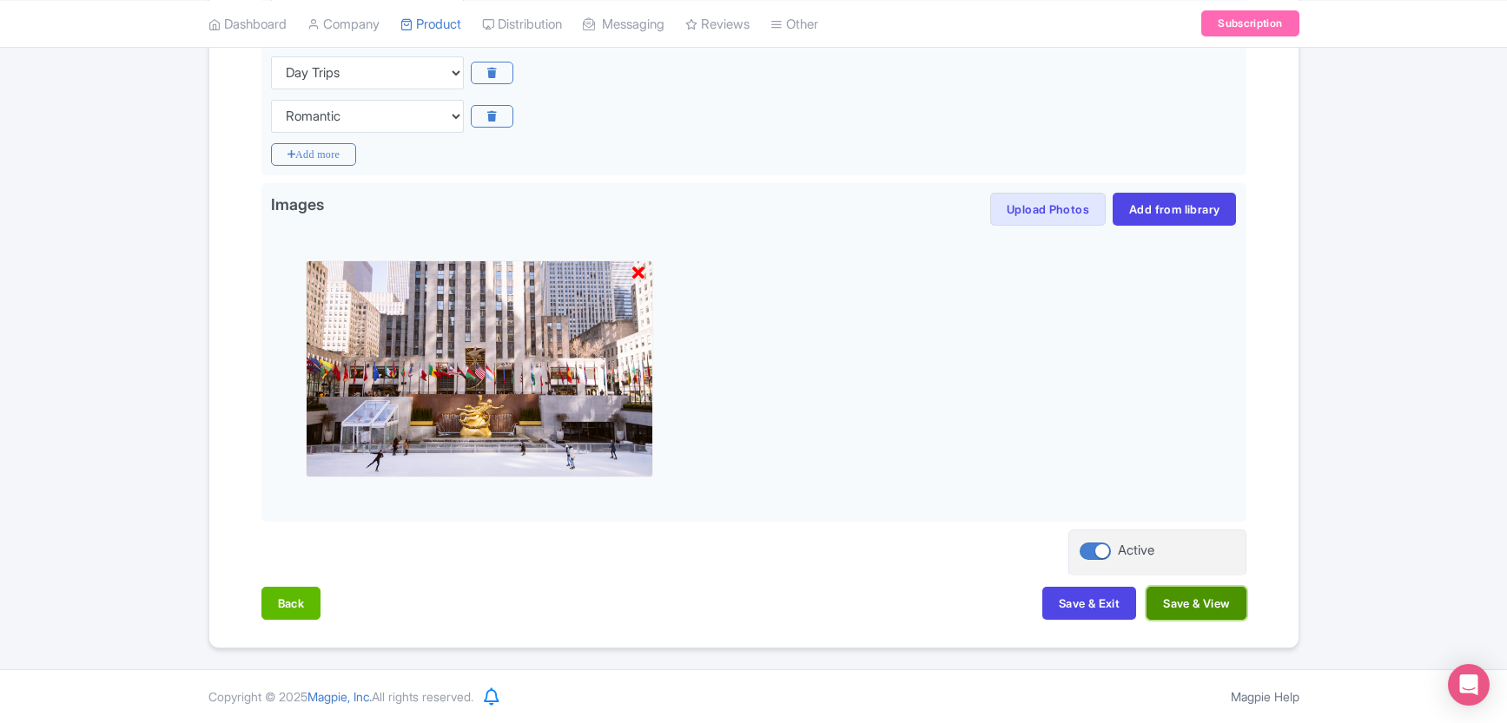
click at [1219, 608] on button "Save & View" at bounding box center [1195, 603] width 99 height 33
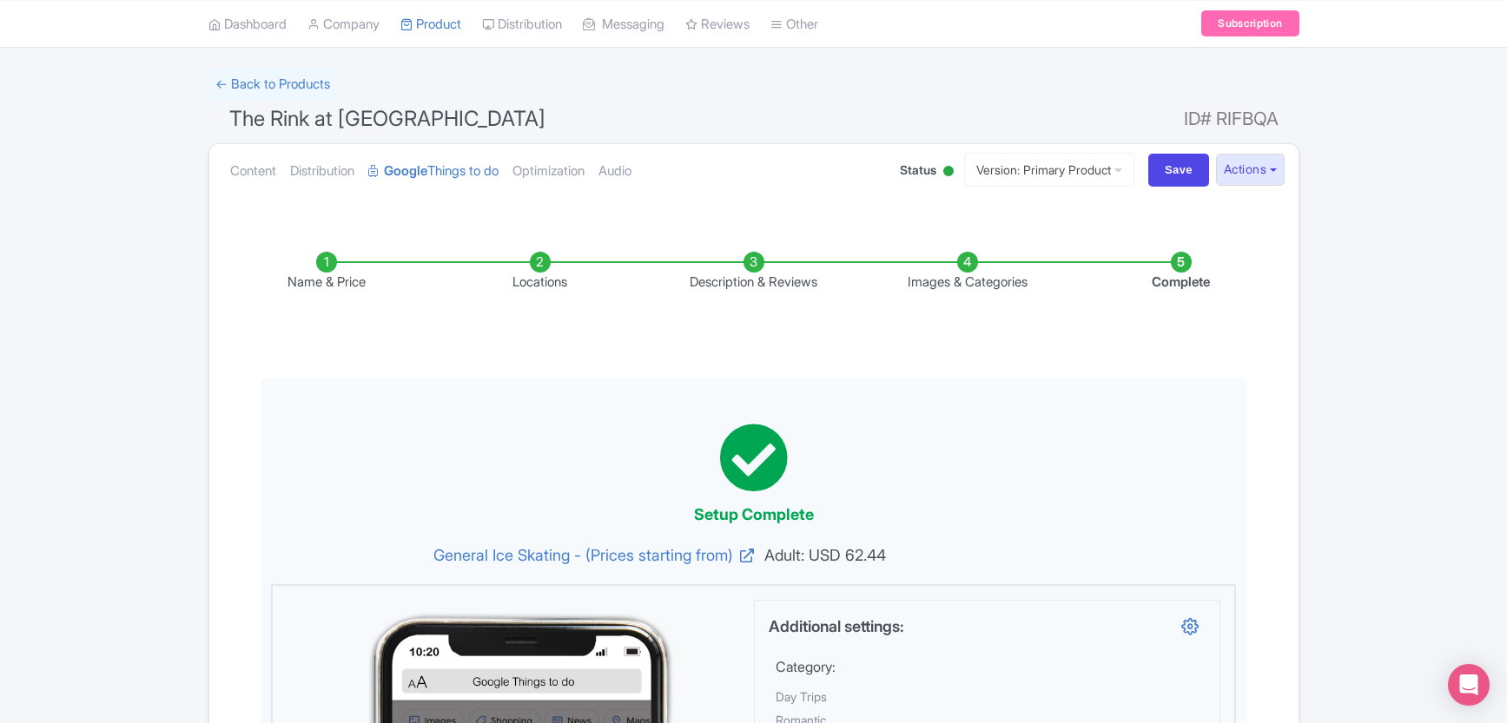
scroll to position [0, 0]
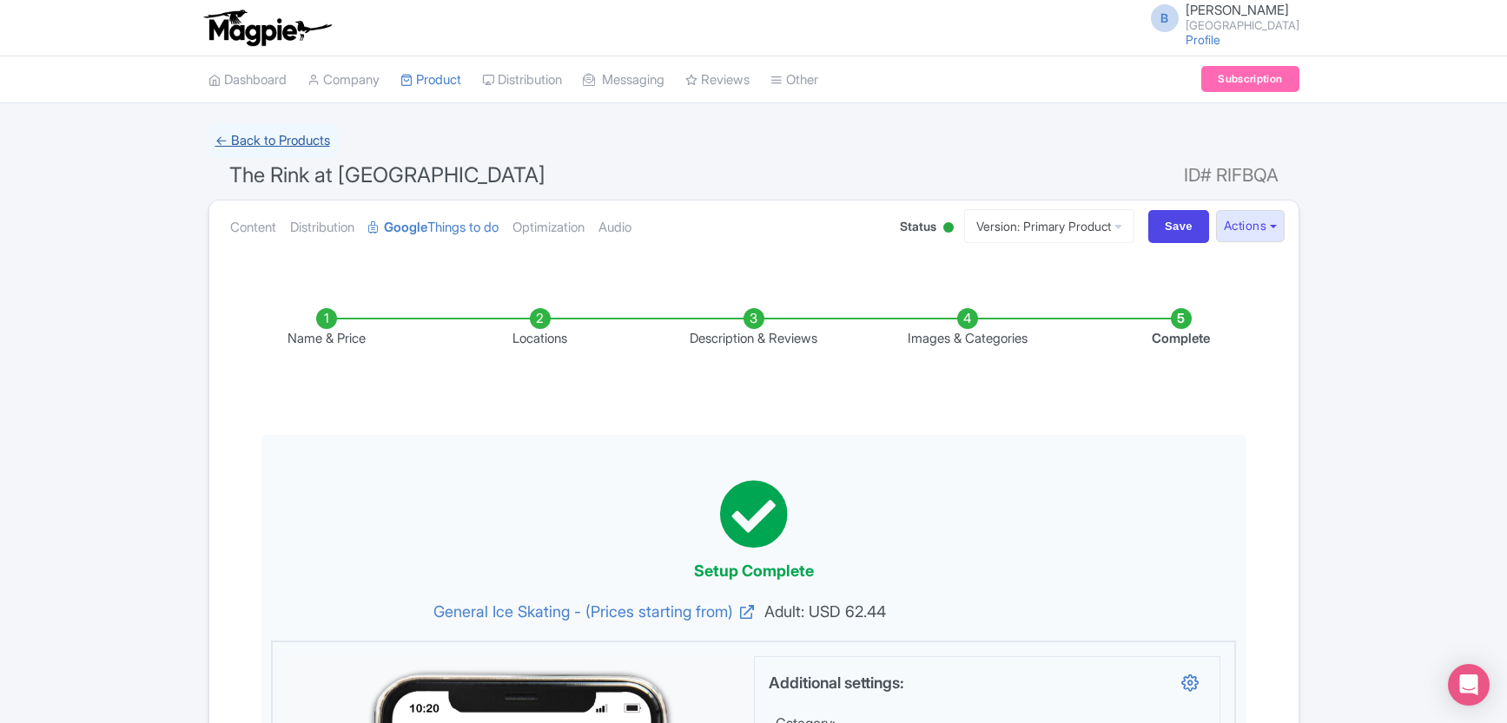
click at [272, 142] on link "← Back to Products" at bounding box center [272, 141] width 129 height 34
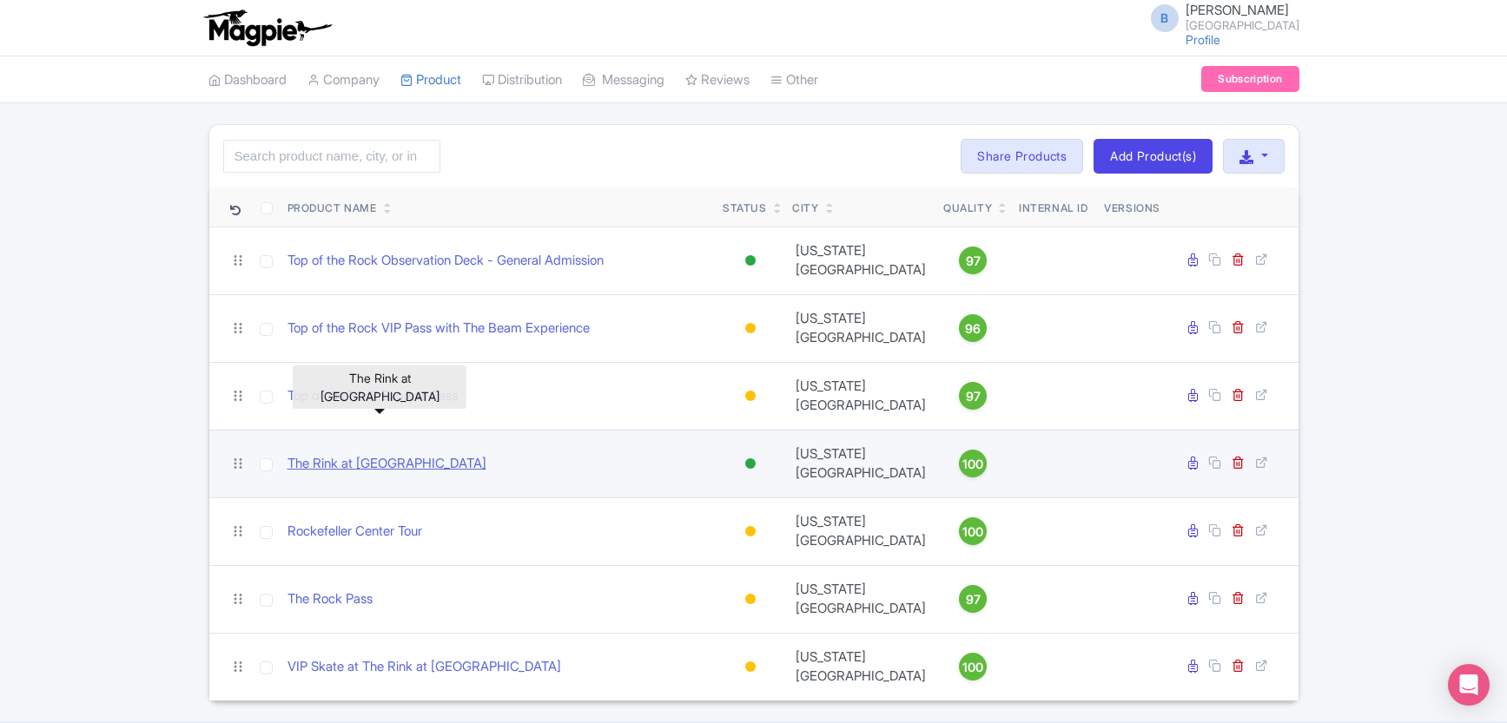
click at [351, 454] on link "The Rink at [GEOGRAPHIC_DATA]" at bounding box center [386, 464] width 199 height 20
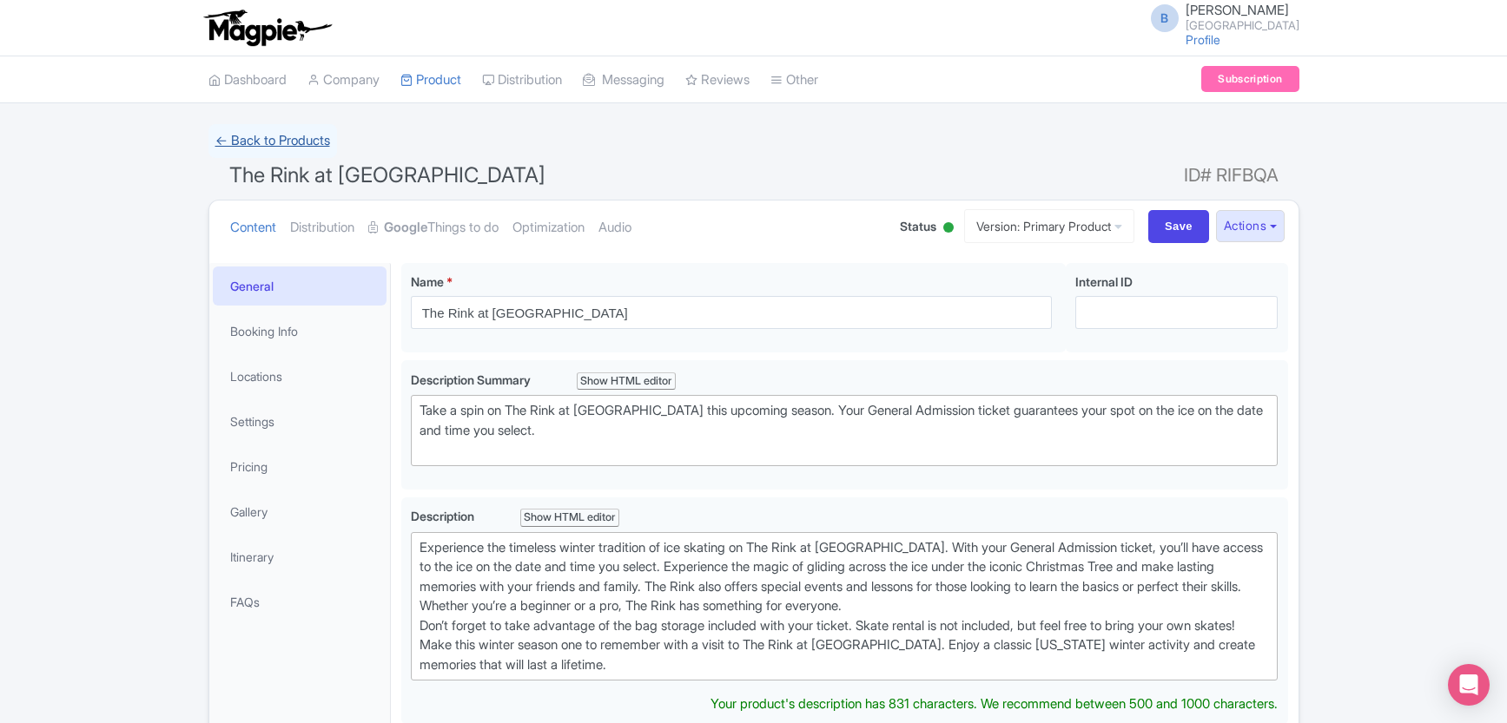
click at [283, 146] on link "← Back to Products" at bounding box center [272, 141] width 129 height 34
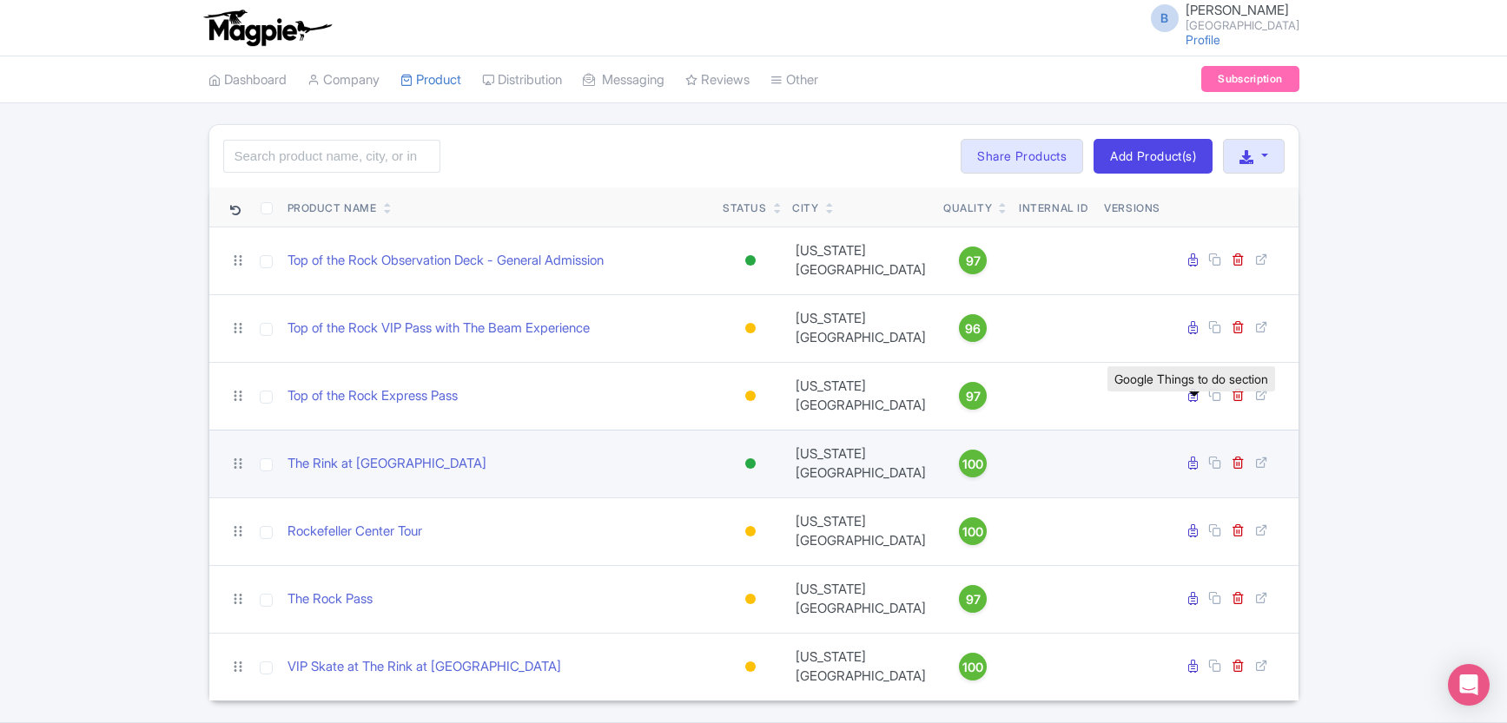
click at [1195, 457] on icon at bounding box center [1193, 463] width 10 height 13
